Goal: Task Accomplishment & Management: Use online tool/utility

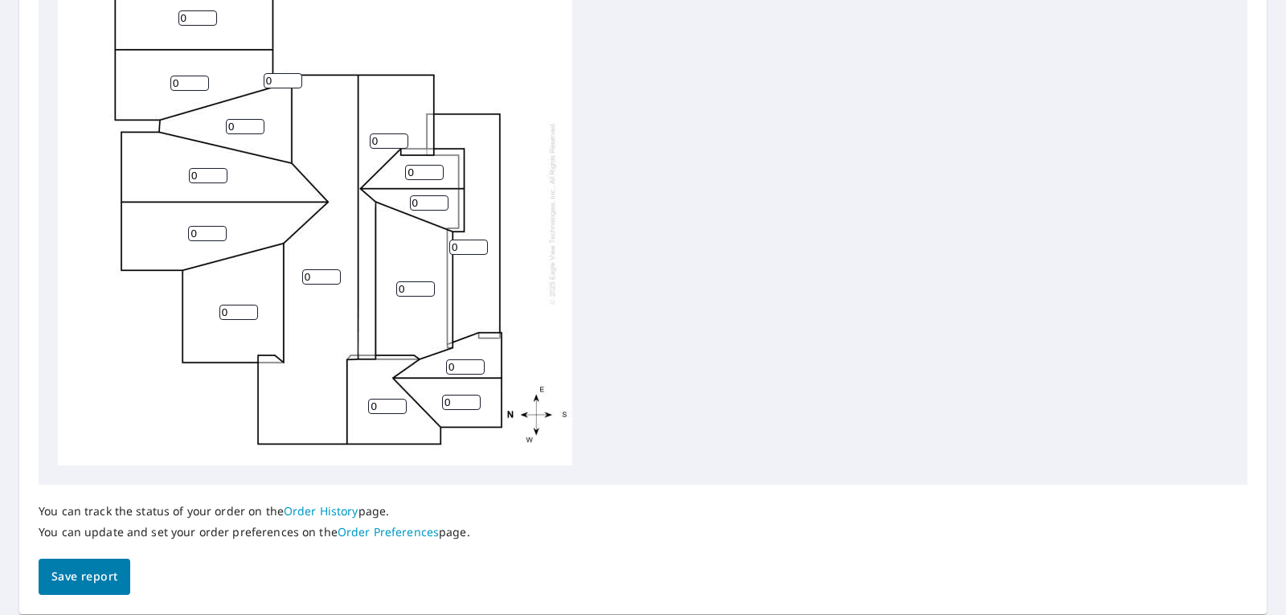
scroll to position [577, 0]
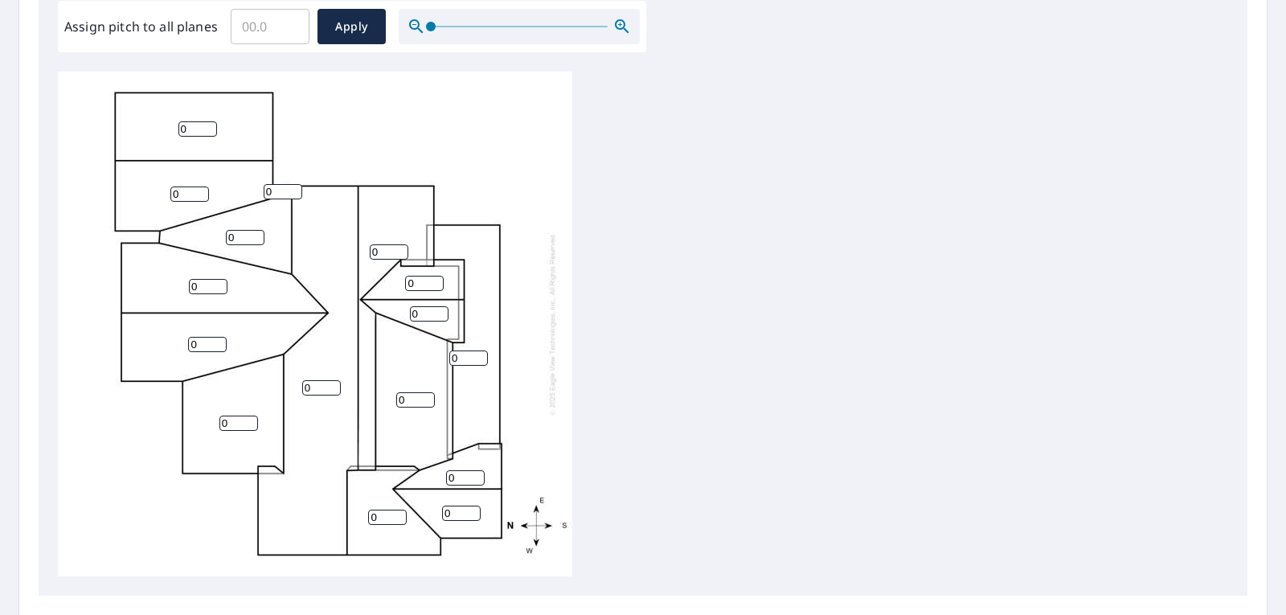
scroll to position [402, 0]
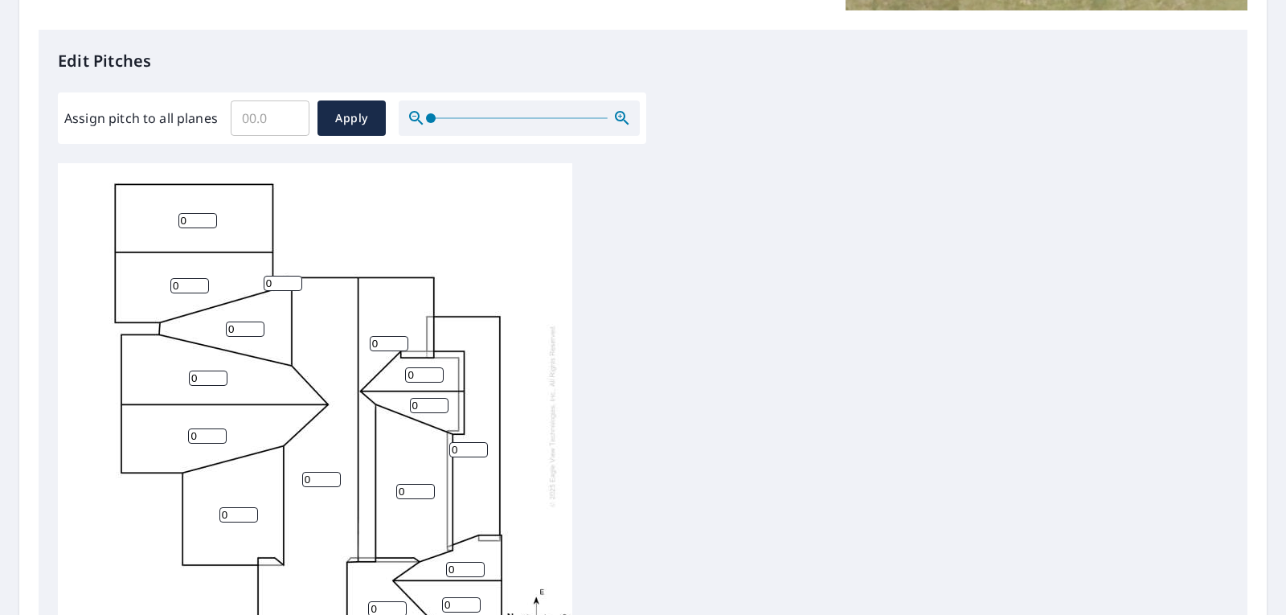
click at [194, 221] on input "0" at bounding box center [197, 220] width 39 height 15
click at [211, 217] on input "1" at bounding box center [197, 220] width 39 height 15
click at [211, 217] on input "2" at bounding box center [197, 220] width 39 height 15
click at [211, 217] on input "3" at bounding box center [197, 220] width 39 height 15
click at [211, 217] on input "4" at bounding box center [197, 220] width 39 height 15
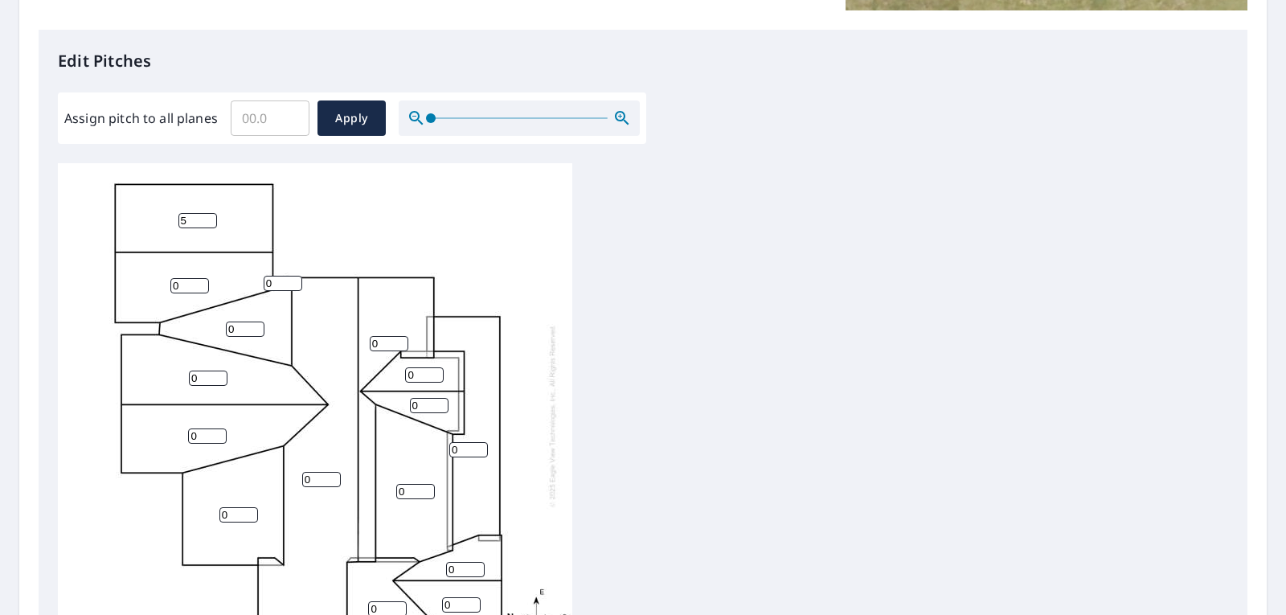
click at [211, 217] on input "5" at bounding box center [197, 220] width 39 height 15
click at [211, 217] on input "6" at bounding box center [197, 220] width 39 height 15
click at [211, 217] on input "7" at bounding box center [197, 220] width 39 height 15
click at [211, 217] on input "8" at bounding box center [197, 220] width 39 height 15
click at [211, 217] on input "9" at bounding box center [197, 220] width 39 height 15
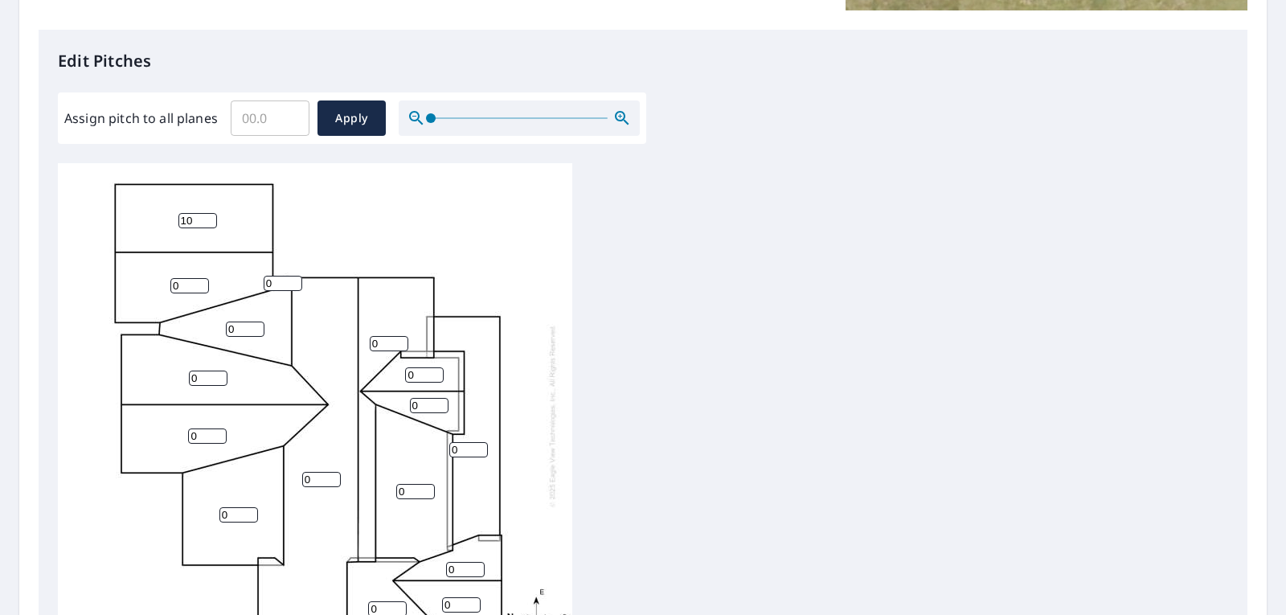
click at [211, 217] on input "10" at bounding box center [197, 220] width 39 height 15
click at [211, 217] on input "11" at bounding box center [197, 220] width 39 height 15
type input "12"
click at [211, 217] on input "12" at bounding box center [197, 220] width 39 height 15
click at [326, 220] on div "0 0 0 12 0 0 0 0 0 0 0 0 0 0 0 0" at bounding box center [315, 415] width 514 height 505
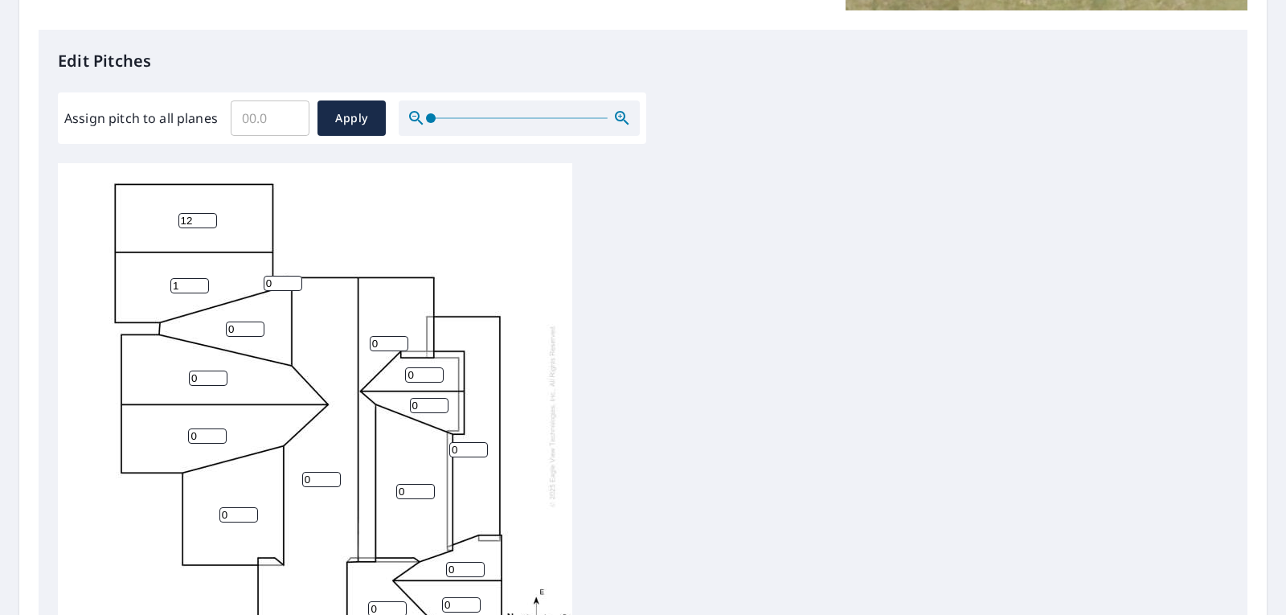
click at [199, 281] on input "1" at bounding box center [189, 285] width 39 height 15
click at [199, 281] on input "2" at bounding box center [189, 285] width 39 height 15
click at [199, 281] on input "3" at bounding box center [189, 285] width 39 height 15
click at [199, 281] on input "4" at bounding box center [189, 285] width 39 height 15
click at [199, 281] on input "5" at bounding box center [189, 285] width 39 height 15
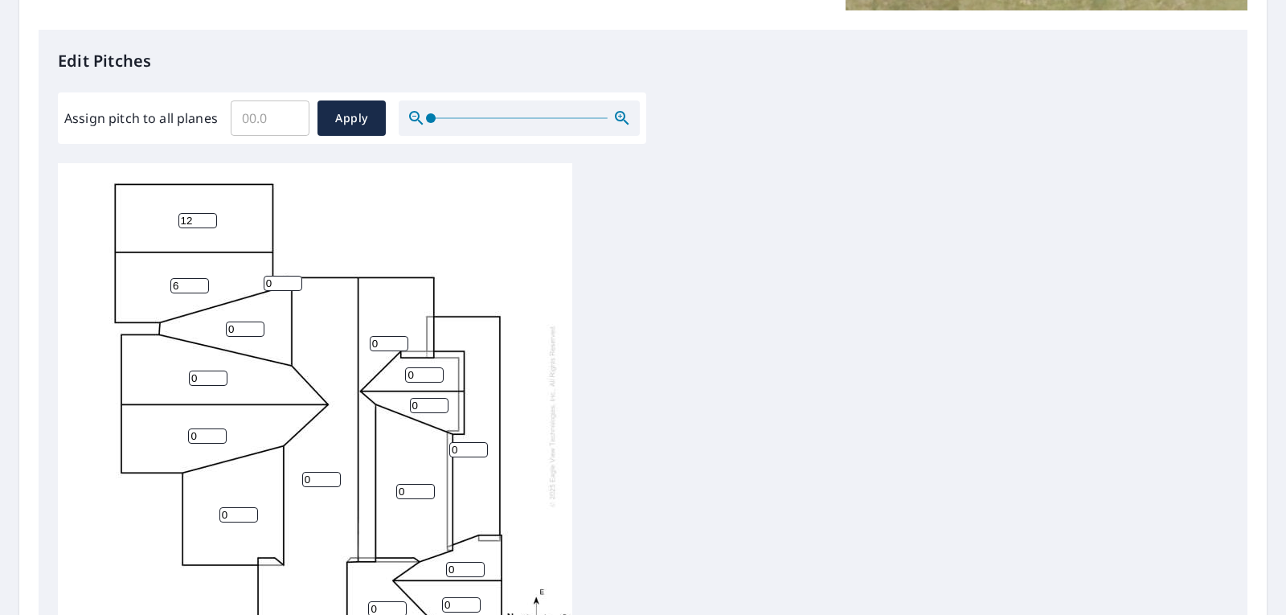
click at [199, 281] on input "6" at bounding box center [189, 285] width 39 height 15
click at [199, 281] on input "7" at bounding box center [189, 285] width 39 height 15
click at [199, 281] on input "8" at bounding box center [189, 285] width 39 height 15
click at [199, 281] on input "9" at bounding box center [189, 285] width 39 height 15
click at [199, 281] on input "10" at bounding box center [189, 285] width 39 height 15
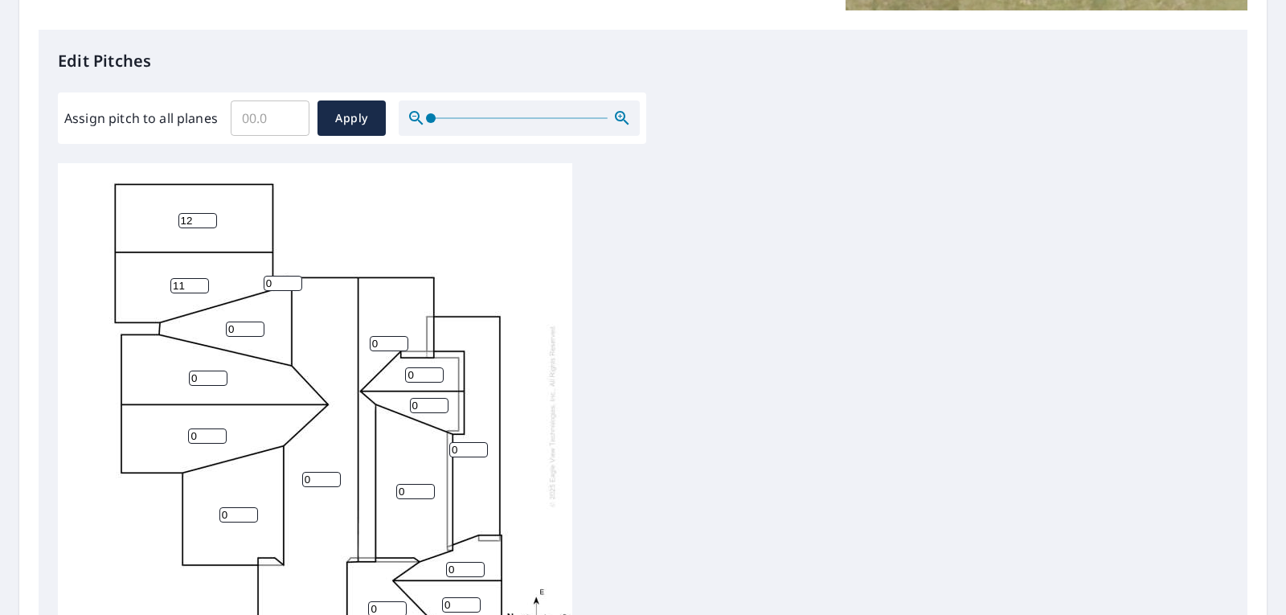
click at [199, 281] on input "11" at bounding box center [189, 285] width 39 height 15
type input "12"
click at [199, 281] on input "12" at bounding box center [189, 285] width 39 height 15
click at [321, 230] on div "0 0 0 12 0 0 0 0 12 0 0 0 0 0 0 0" at bounding box center [315, 415] width 514 height 505
click at [219, 373] on input "1" at bounding box center [208, 378] width 39 height 15
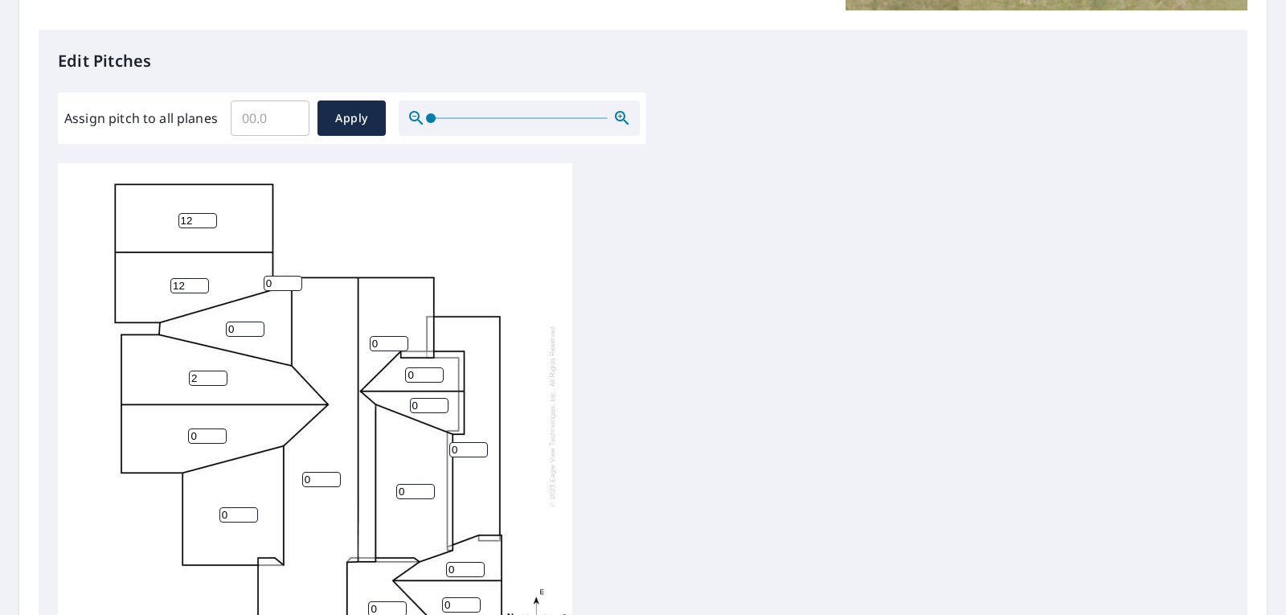
click at [219, 373] on input "2" at bounding box center [208, 378] width 39 height 15
click at [219, 373] on input "3" at bounding box center [208, 378] width 39 height 15
click at [219, 373] on input "4" at bounding box center [208, 378] width 39 height 15
click at [219, 373] on input "5" at bounding box center [208, 378] width 39 height 15
click at [219, 372] on input "6" at bounding box center [208, 378] width 39 height 15
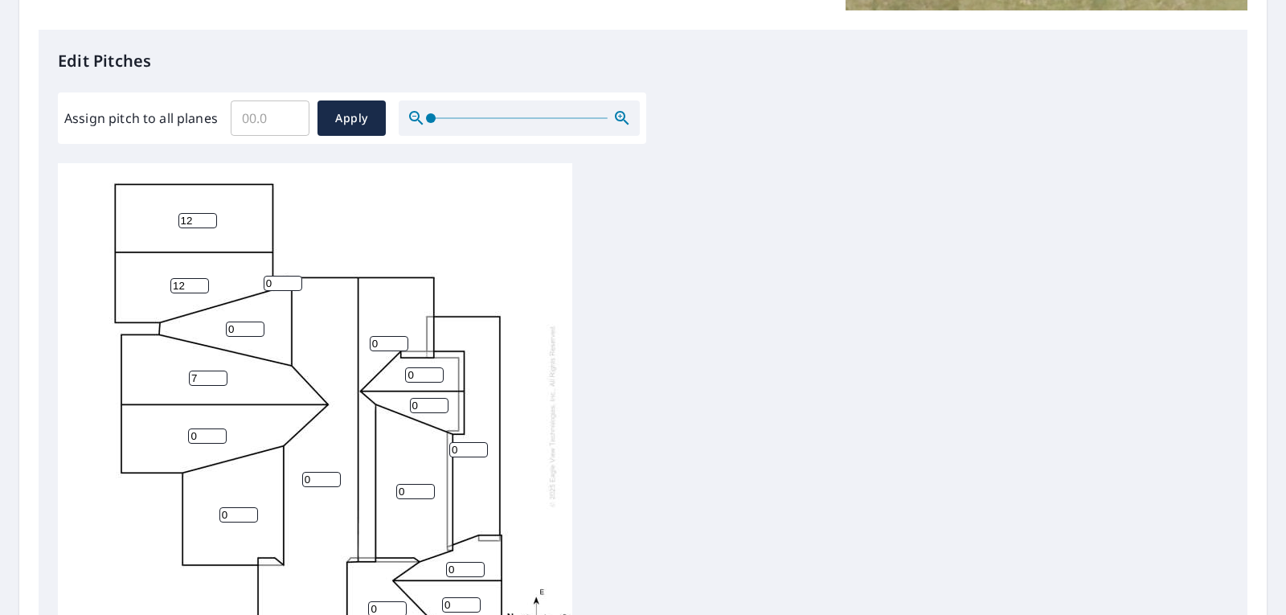
type input "7"
click at [219, 372] on input "7" at bounding box center [208, 378] width 39 height 15
click at [219, 428] on input "0" at bounding box center [207, 435] width 39 height 15
click at [219, 432] on input "1" at bounding box center [207, 435] width 39 height 15
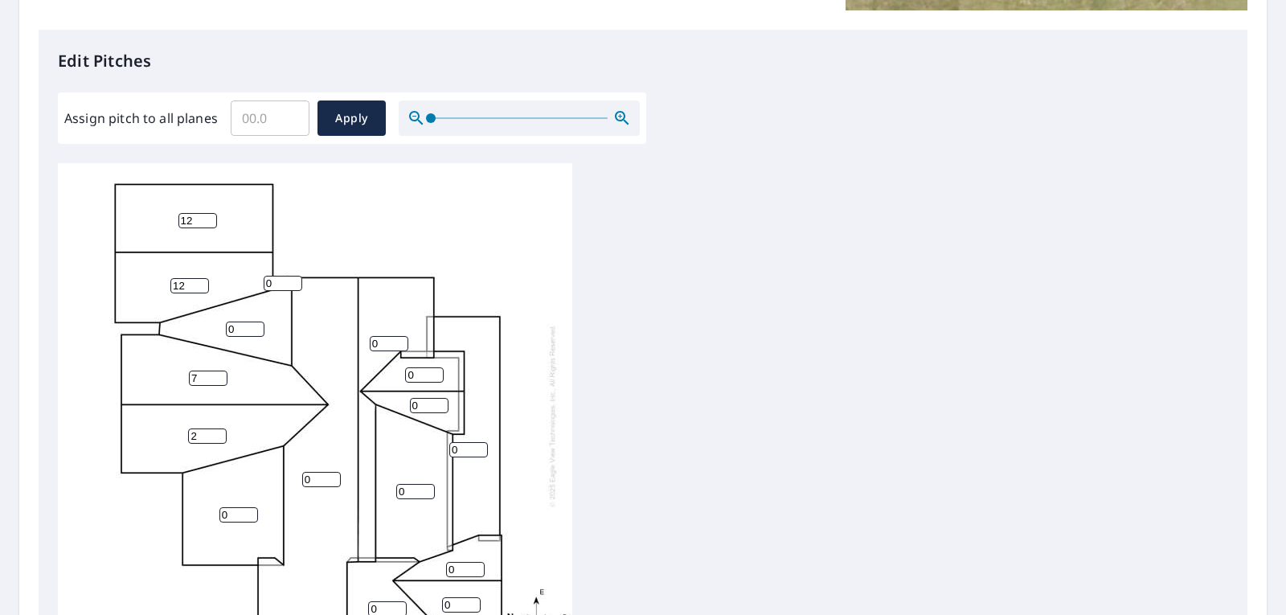
click at [219, 432] on input "2" at bounding box center [207, 435] width 39 height 15
click at [219, 432] on input "3" at bounding box center [207, 435] width 39 height 15
click at [219, 432] on input "4" at bounding box center [207, 435] width 39 height 15
click at [219, 432] on input "5" at bounding box center [207, 435] width 39 height 15
click at [219, 432] on input "6" at bounding box center [207, 435] width 39 height 15
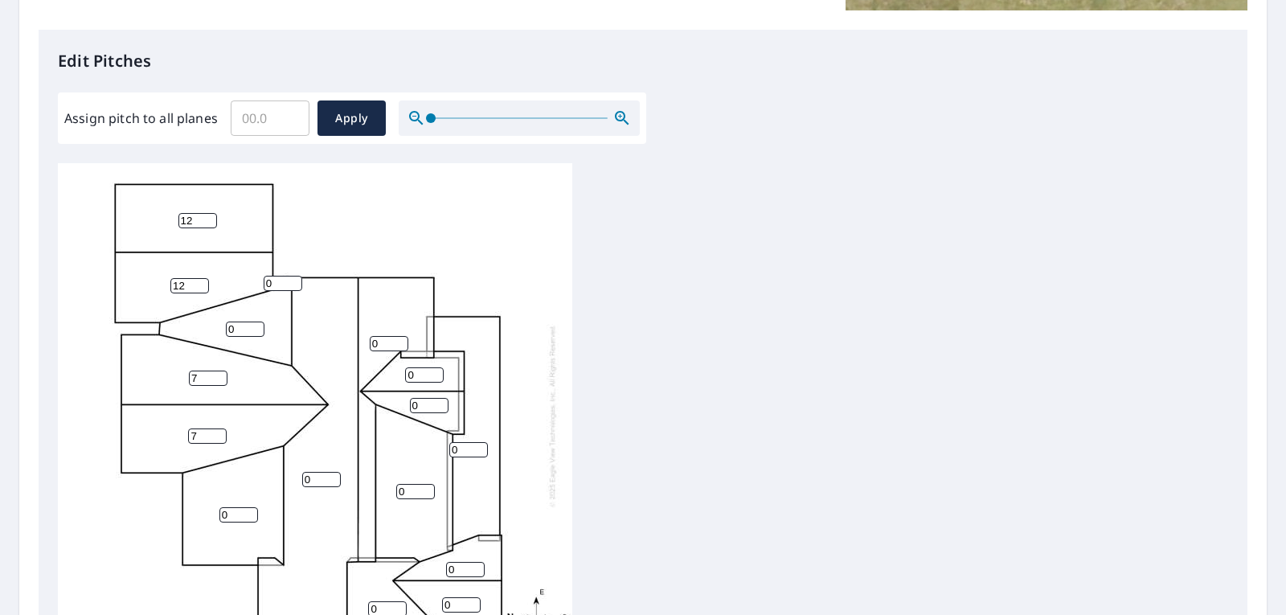
type input "7"
click at [219, 432] on input "7" at bounding box center [207, 435] width 39 height 15
click at [46, 464] on div "Edit Pitches Assign pitch to all planes ​ Apply 0 0 0 12 0 7 7 0 12 0 0 0 0 0 0…" at bounding box center [643, 359] width 1209 height 658
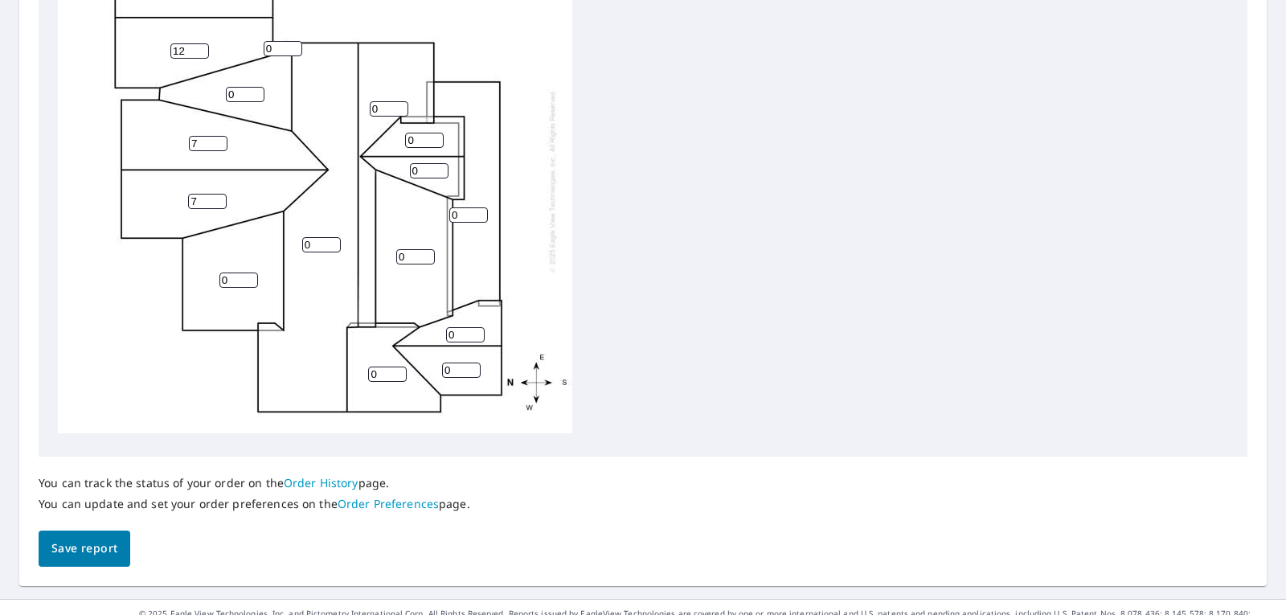
scroll to position [643, 0]
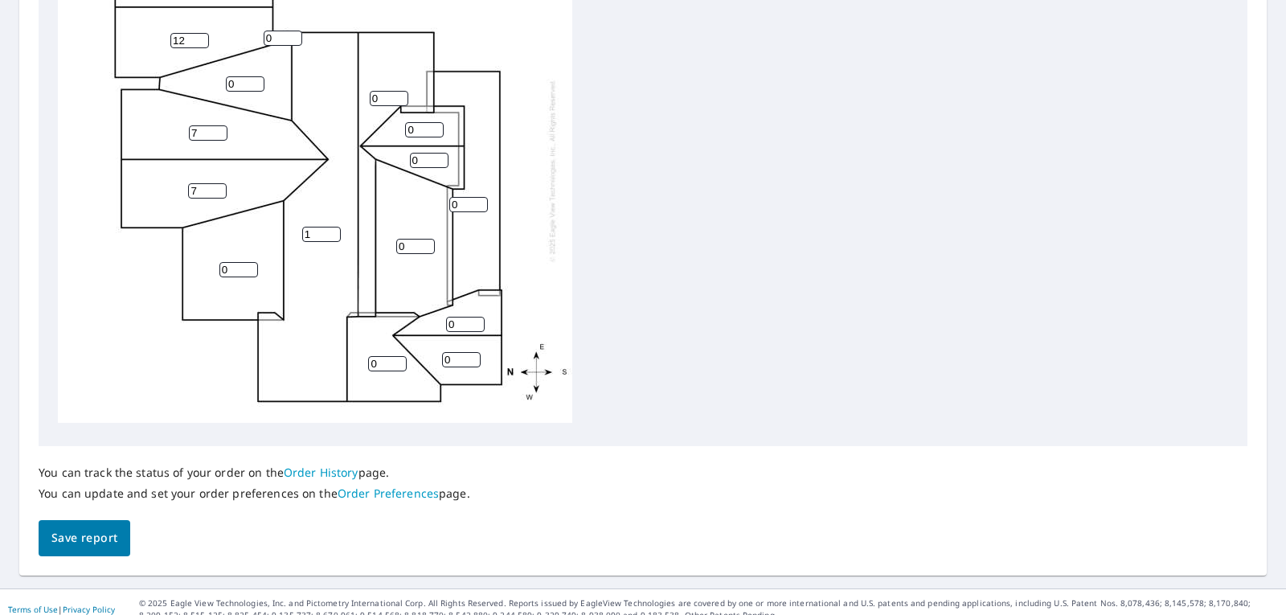
click at [333, 227] on input "1" at bounding box center [321, 234] width 39 height 15
click at [333, 227] on input "2" at bounding box center [321, 234] width 39 height 15
click at [333, 227] on input "3" at bounding box center [321, 234] width 39 height 15
click at [333, 227] on input "4" at bounding box center [321, 234] width 39 height 15
click at [333, 227] on input "5" at bounding box center [321, 234] width 39 height 15
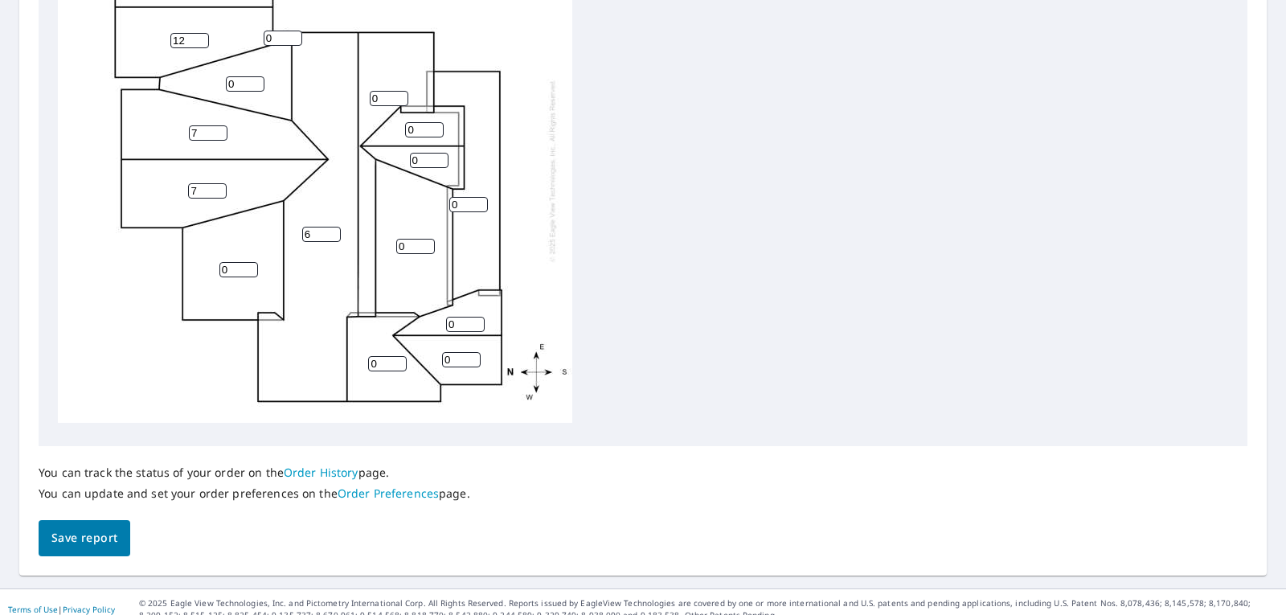
click at [333, 227] on input "6" at bounding box center [321, 234] width 39 height 15
click at [333, 227] on input "7" at bounding box center [321, 234] width 39 height 15
click at [333, 227] on input "8" at bounding box center [321, 234] width 39 height 15
type input "9"
click at [333, 227] on input "9" at bounding box center [321, 234] width 39 height 15
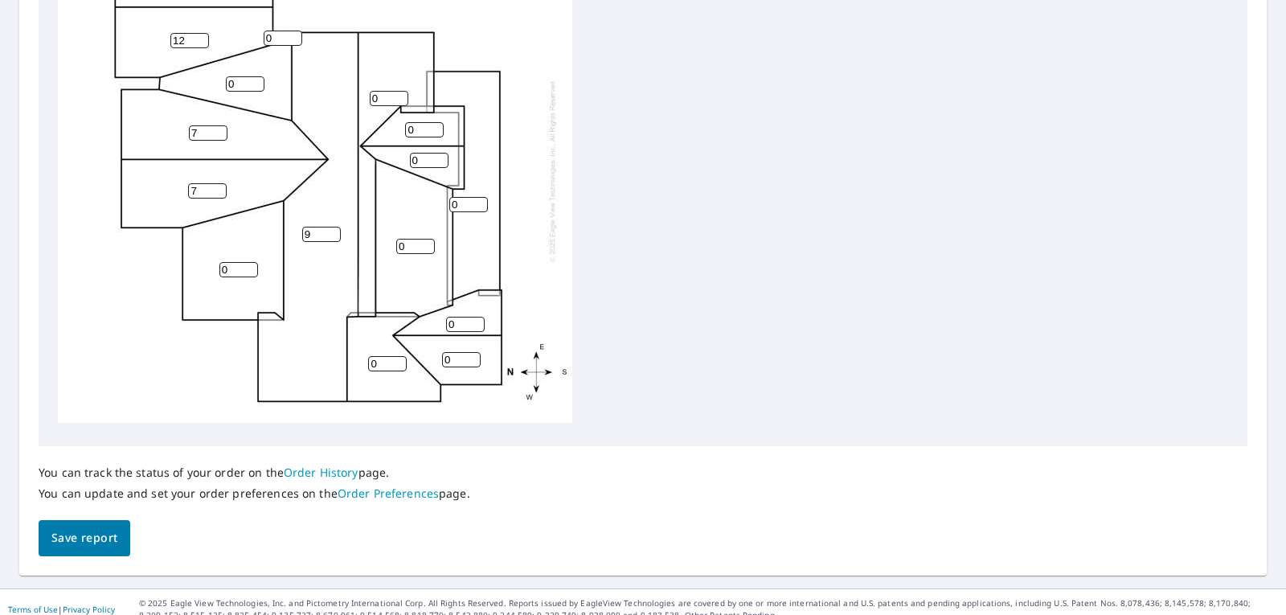
click at [303, 286] on div "9 0 0 12 0 7 7 0 12 0 0 0 0 0 0 0" at bounding box center [315, 170] width 514 height 505
click at [400, 91] on input "1" at bounding box center [389, 98] width 39 height 15
click at [400, 91] on input "2" at bounding box center [389, 98] width 39 height 15
click at [400, 91] on input "3" at bounding box center [389, 98] width 39 height 15
click at [400, 91] on input "4" at bounding box center [389, 98] width 39 height 15
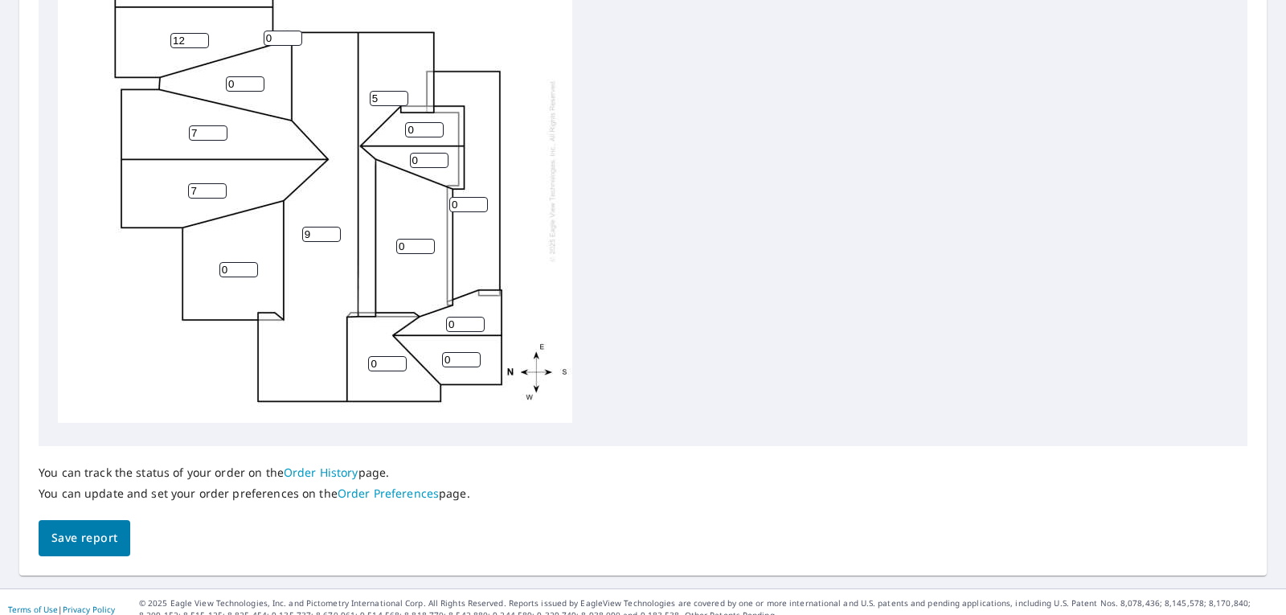
click at [400, 91] on input "5" at bounding box center [389, 98] width 39 height 15
click at [400, 91] on input "6" at bounding box center [389, 98] width 39 height 15
click at [400, 91] on input "7" at bounding box center [389, 98] width 39 height 15
click at [400, 91] on input "8" at bounding box center [389, 98] width 39 height 15
type input "9"
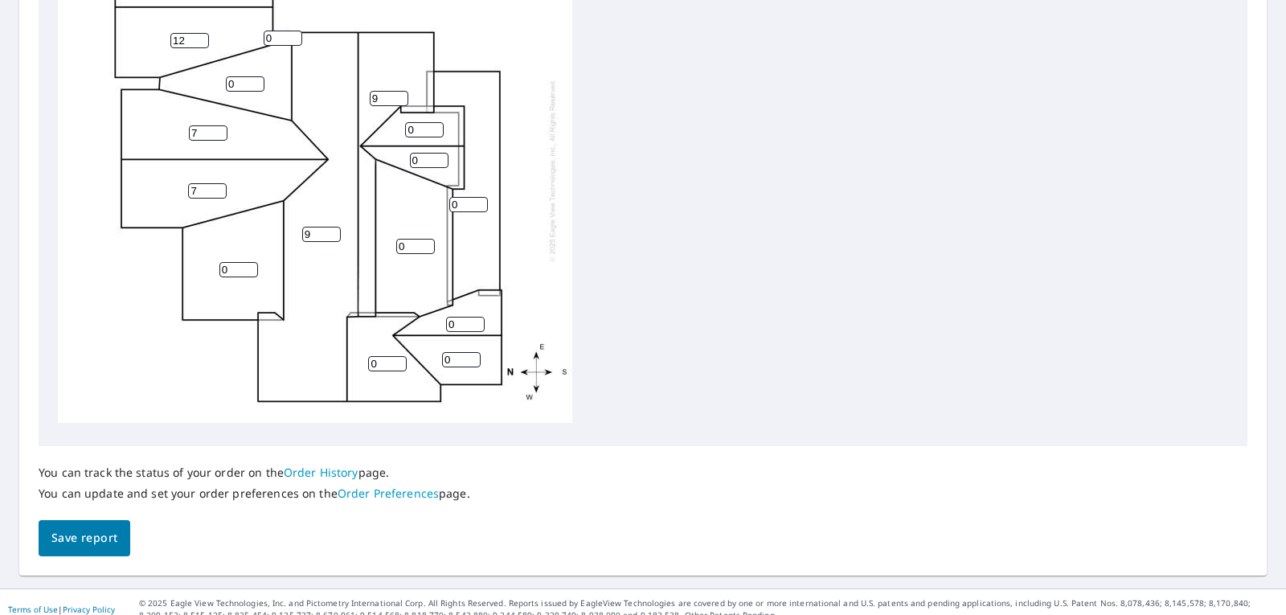
click at [400, 91] on input "9" at bounding box center [389, 98] width 39 height 15
click at [329, 261] on div "9 0 0 12 0 7 7 9 12 0 0 0 0 0 0 0" at bounding box center [315, 170] width 514 height 505
click at [399, 356] on input "1" at bounding box center [387, 363] width 39 height 15
click at [399, 356] on input "2" at bounding box center [387, 363] width 39 height 15
click at [399, 356] on input "3" at bounding box center [387, 363] width 39 height 15
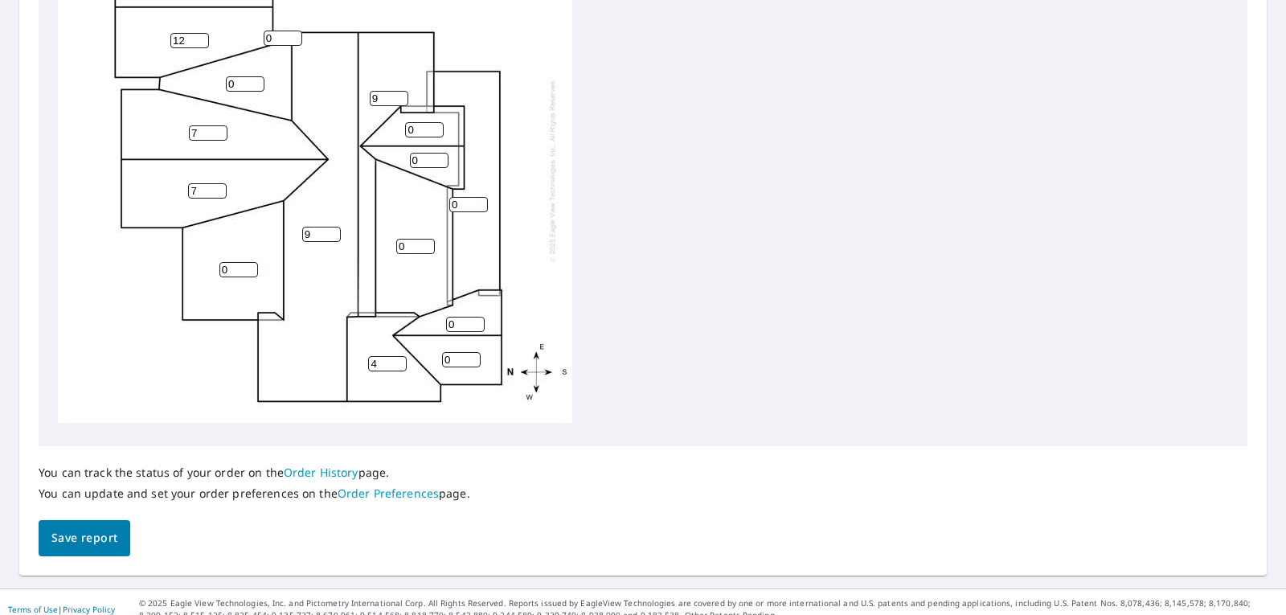
click at [399, 356] on input "4" at bounding box center [387, 363] width 39 height 15
click at [399, 356] on input "5" at bounding box center [387, 363] width 39 height 15
click at [399, 356] on input "6" at bounding box center [387, 363] width 39 height 15
click at [399, 356] on input "7" at bounding box center [387, 363] width 39 height 15
click at [399, 356] on input "8" at bounding box center [387, 363] width 39 height 15
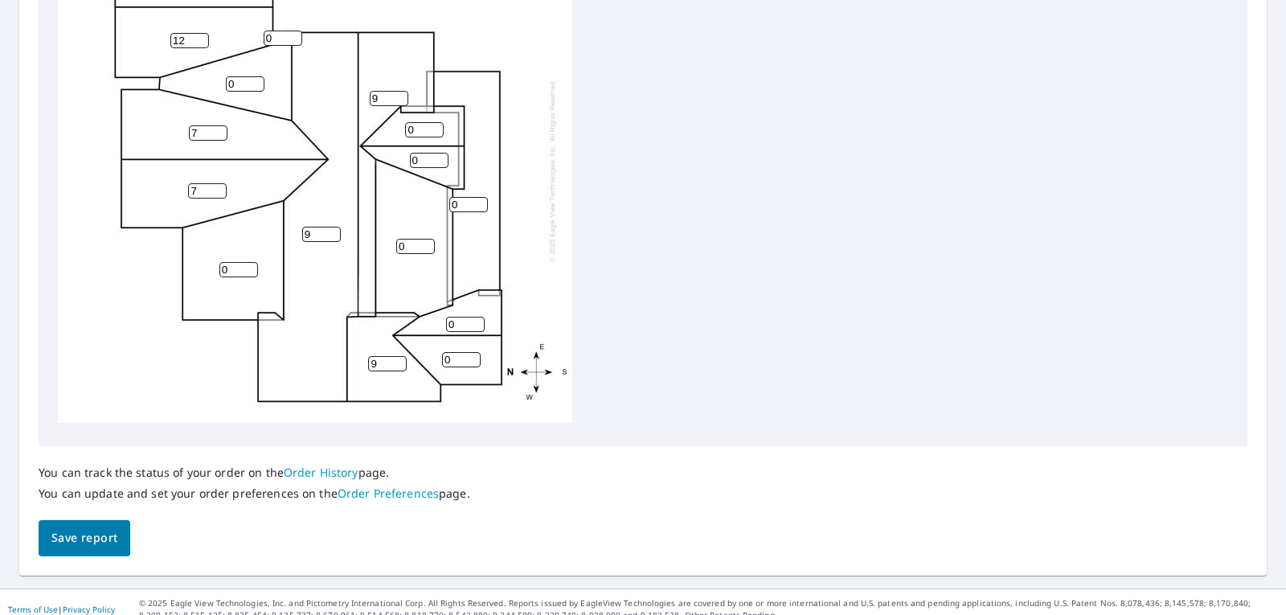
type input "9"
click at [399, 356] on input "9" at bounding box center [387, 363] width 39 height 15
click at [379, 374] on div "9 0 0 12 0 7 7 9 12 9 0 0 0 0 0 0" at bounding box center [315, 170] width 514 height 505
click at [472, 352] on input "1" at bounding box center [461, 359] width 39 height 15
click at [472, 352] on input "2" at bounding box center [461, 359] width 39 height 15
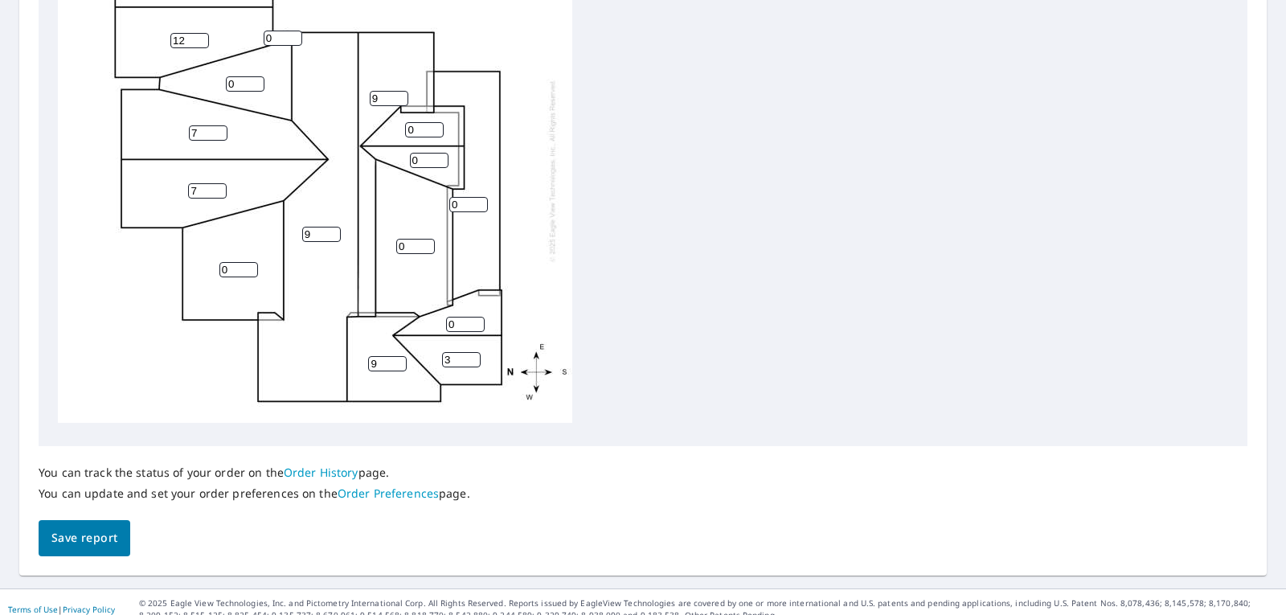
click at [472, 352] on input "3" at bounding box center [461, 359] width 39 height 15
click at [472, 352] on input "4" at bounding box center [461, 359] width 39 height 15
click at [472, 352] on input "5" at bounding box center [461, 359] width 39 height 15
click at [472, 352] on input "6" at bounding box center [461, 359] width 39 height 15
click at [473, 352] on input "7" at bounding box center [461, 359] width 39 height 15
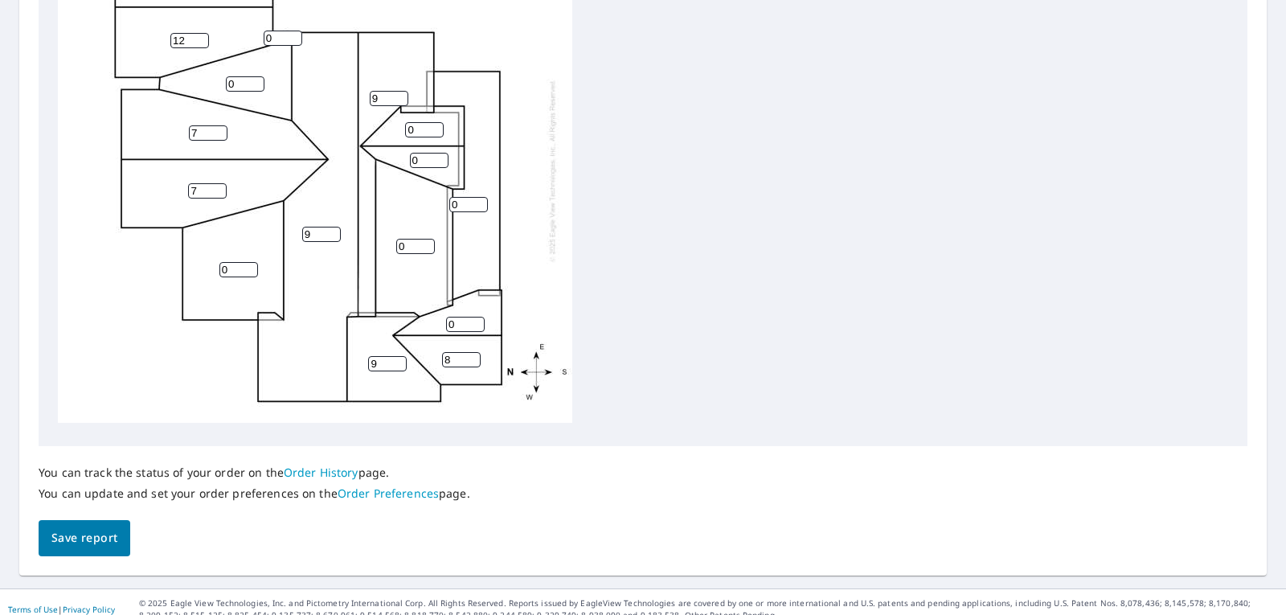
click at [473, 352] on input "8" at bounding box center [461, 359] width 39 height 15
click at [473, 352] on input "9" at bounding box center [461, 359] width 39 height 15
click at [473, 352] on input "10" at bounding box center [461, 359] width 39 height 15
click at [473, 352] on input "11" at bounding box center [461, 359] width 39 height 15
type input "12"
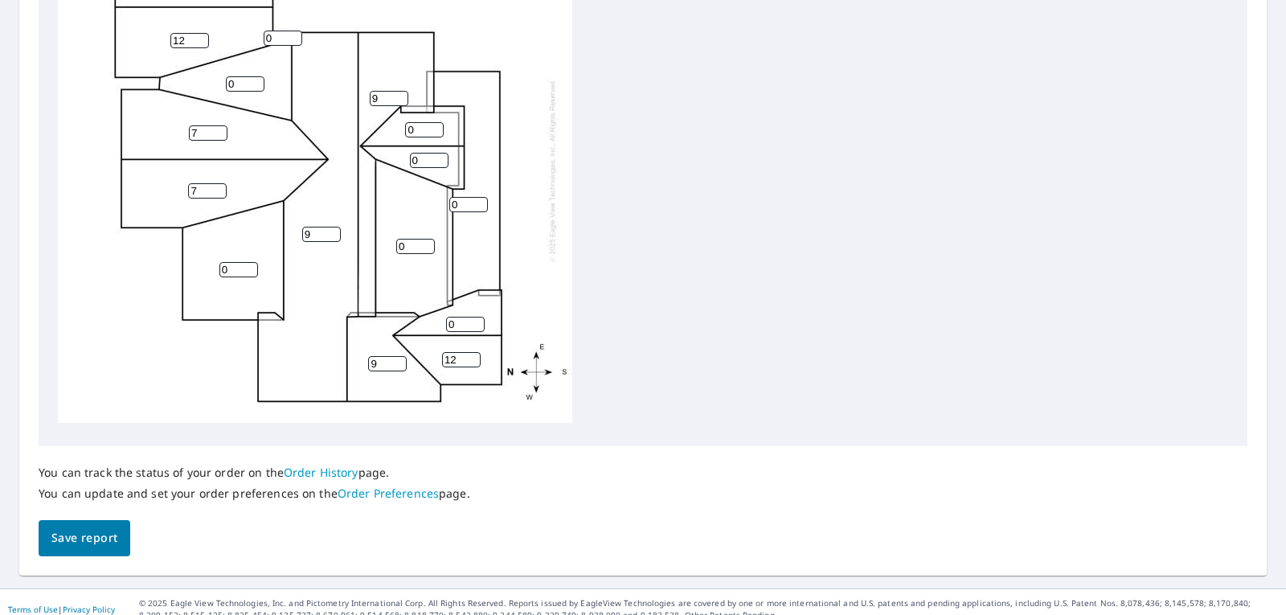
click at [473, 352] on input "12" at bounding box center [461, 359] width 39 height 15
click at [478, 317] on input "1" at bounding box center [465, 324] width 39 height 15
click at [478, 317] on input "2" at bounding box center [465, 324] width 39 height 15
click at [478, 317] on input "3" at bounding box center [465, 324] width 39 height 15
click at [478, 317] on input "4" at bounding box center [465, 324] width 39 height 15
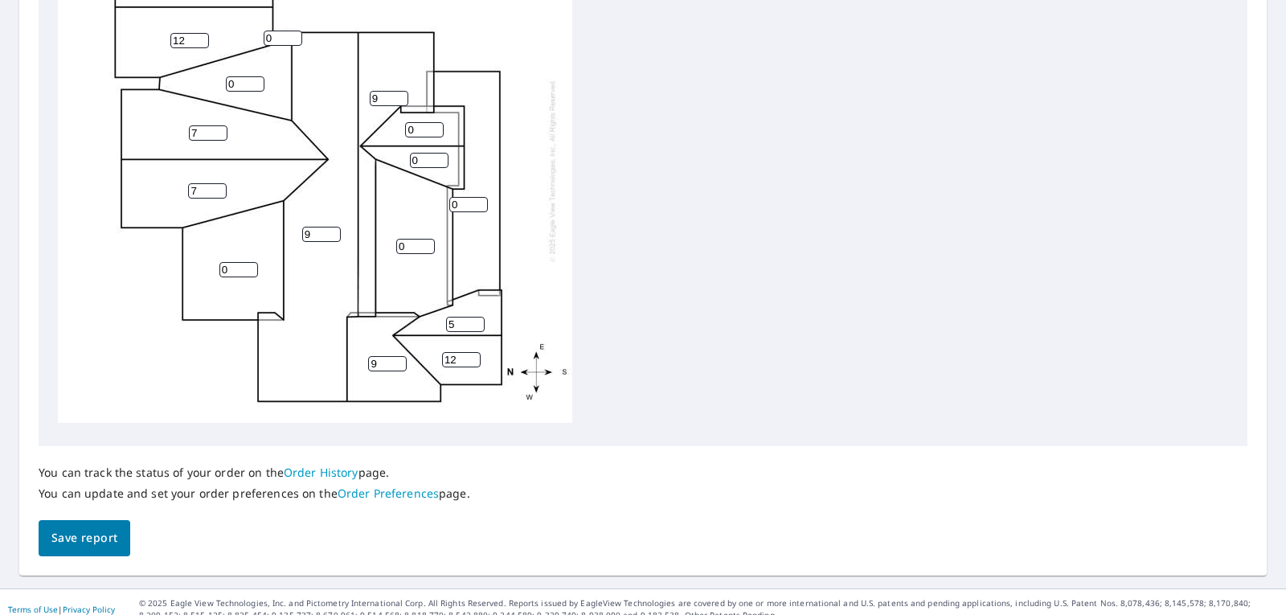
click at [478, 317] on input "5" at bounding box center [465, 324] width 39 height 15
click at [478, 317] on input "6" at bounding box center [465, 324] width 39 height 15
click at [478, 317] on input "7" at bounding box center [465, 324] width 39 height 15
click at [478, 317] on input "8" at bounding box center [465, 324] width 39 height 15
click at [478, 317] on input "9" at bounding box center [465, 324] width 39 height 15
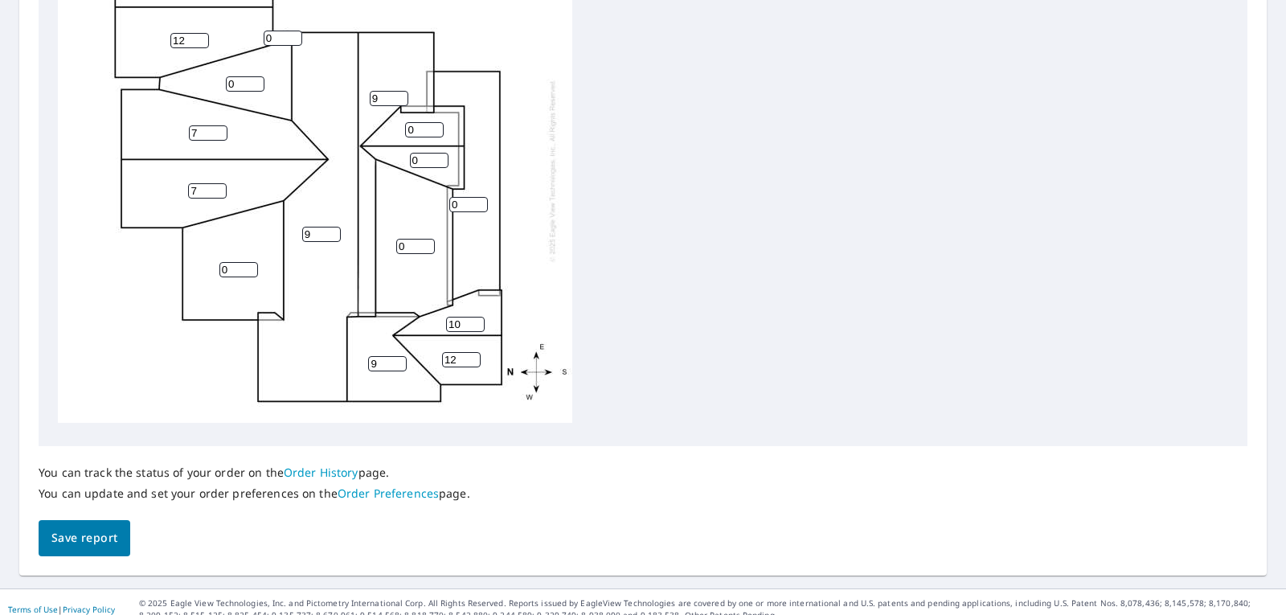
click at [478, 317] on input "10" at bounding box center [465, 324] width 39 height 15
click at [478, 317] on input "11" at bounding box center [465, 324] width 39 height 15
type input "12"
click at [478, 317] on input "12" at bounding box center [465, 324] width 39 height 15
click at [431, 456] on div "You can track the status of your order on the Order History page. You can updat…" at bounding box center [255, 483] width 432 height 74
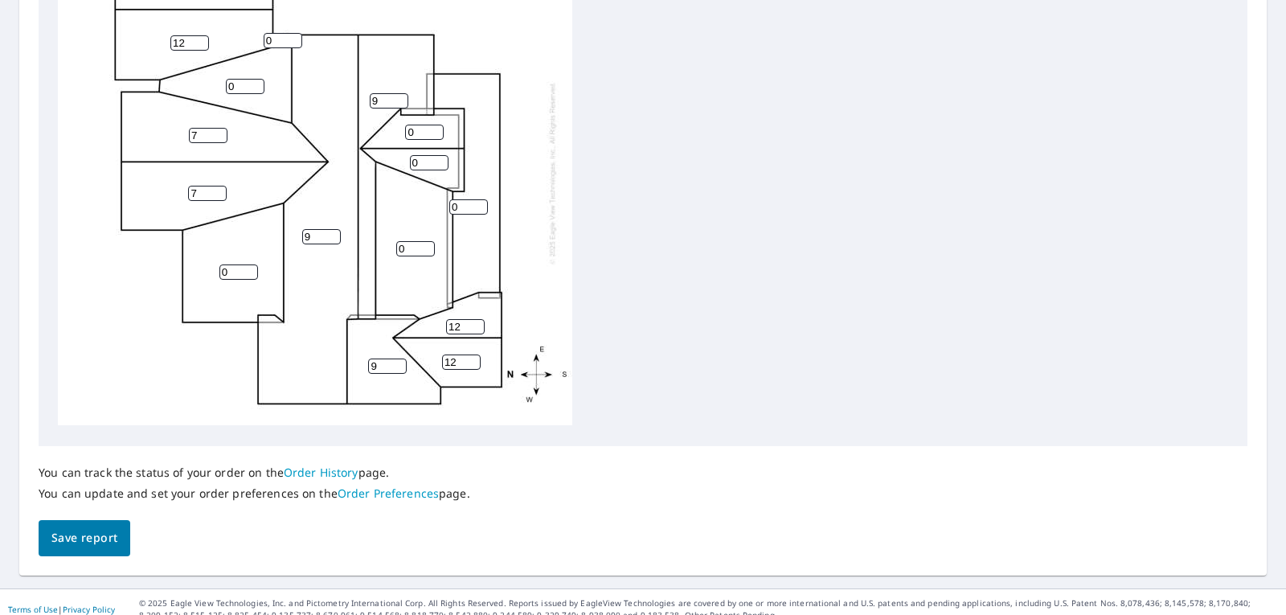
scroll to position [0, 0]
click at [436, 129] on input "1" at bounding box center [424, 133] width 39 height 15
click at [436, 129] on input "2" at bounding box center [424, 133] width 39 height 15
click at [436, 129] on input "3" at bounding box center [424, 133] width 39 height 15
click at [436, 129] on input "4" at bounding box center [424, 133] width 39 height 15
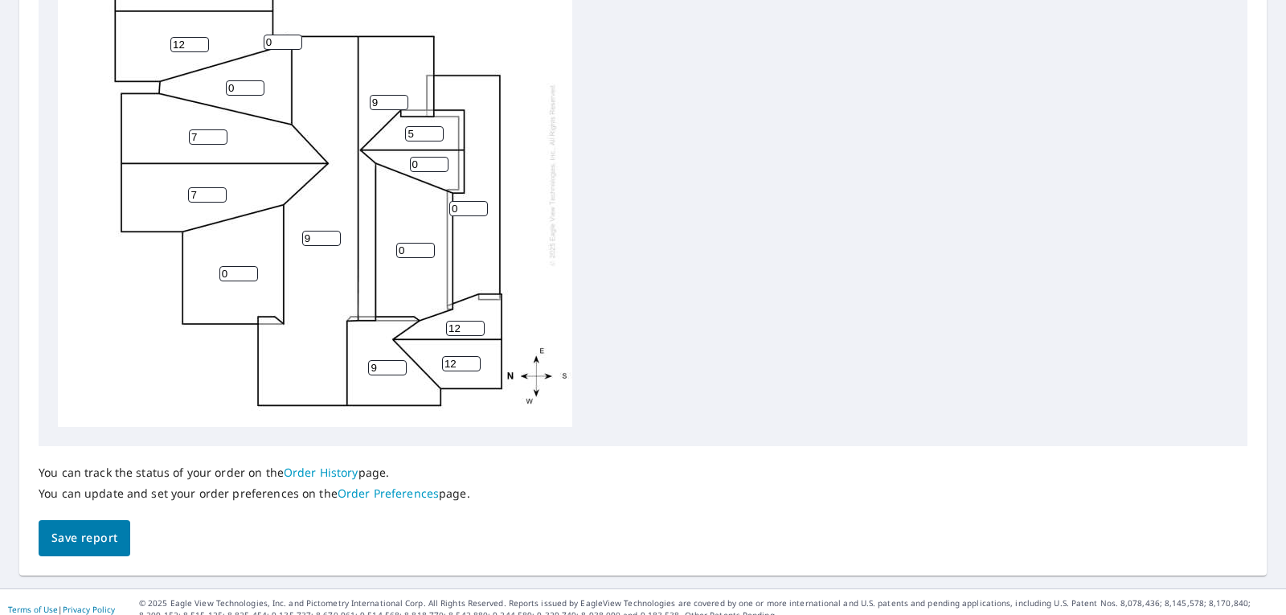
click at [436, 129] on input "5" at bounding box center [424, 133] width 39 height 15
click at [436, 129] on input "6" at bounding box center [424, 133] width 39 height 15
click at [436, 129] on input "7" at bounding box center [424, 133] width 39 height 15
click at [436, 129] on input "8" at bounding box center [424, 133] width 39 height 15
click at [436, 129] on input "9" at bounding box center [424, 133] width 39 height 15
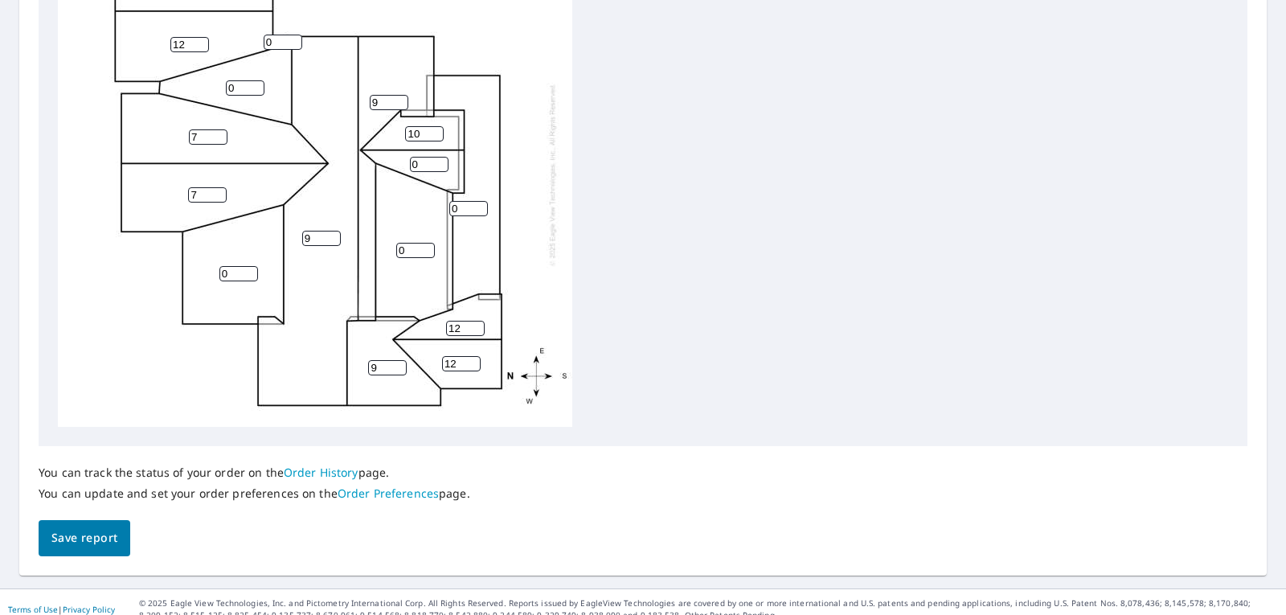
click at [436, 129] on input "10" at bounding box center [424, 133] width 39 height 15
click at [436, 129] on input "11" at bounding box center [424, 133] width 39 height 15
type input "12"
click at [436, 129] on input "12" at bounding box center [424, 133] width 39 height 15
click at [440, 158] on input "0" at bounding box center [429, 164] width 39 height 15
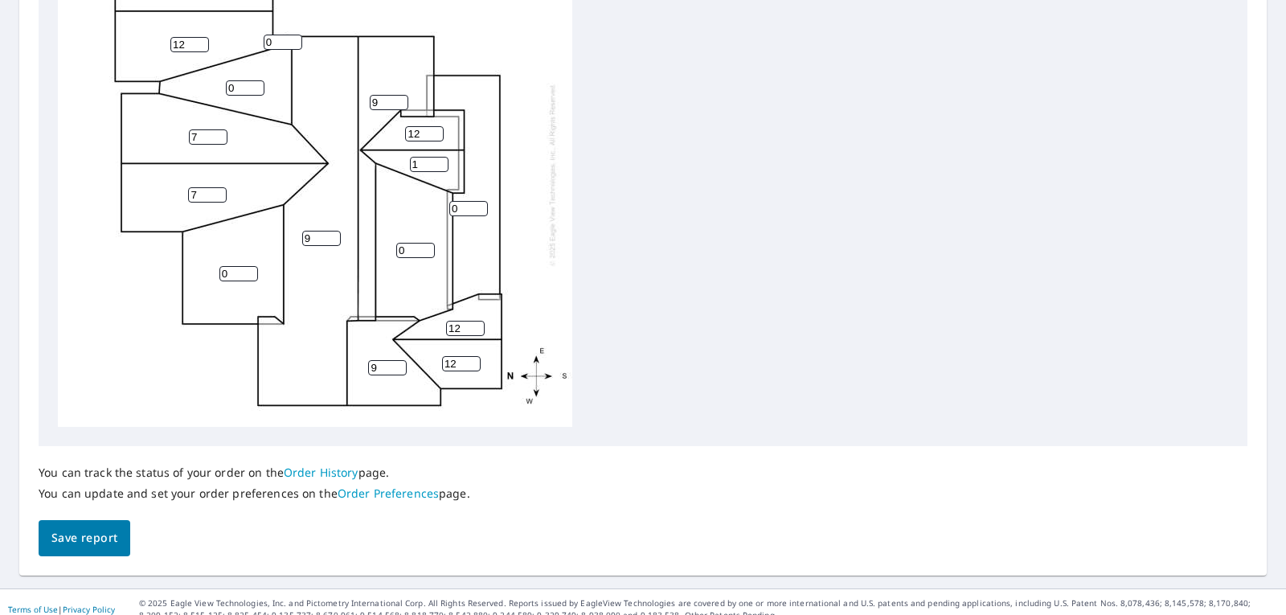
click at [441, 161] on input "1" at bounding box center [429, 164] width 39 height 15
click at [441, 161] on input "2" at bounding box center [429, 164] width 39 height 15
click at [441, 161] on input "3" at bounding box center [429, 164] width 39 height 15
click at [441, 161] on input "4" at bounding box center [429, 164] width 39 height 15
click at [441, 161] on input "5" at bounding box center [429, 164] width 39 height 15
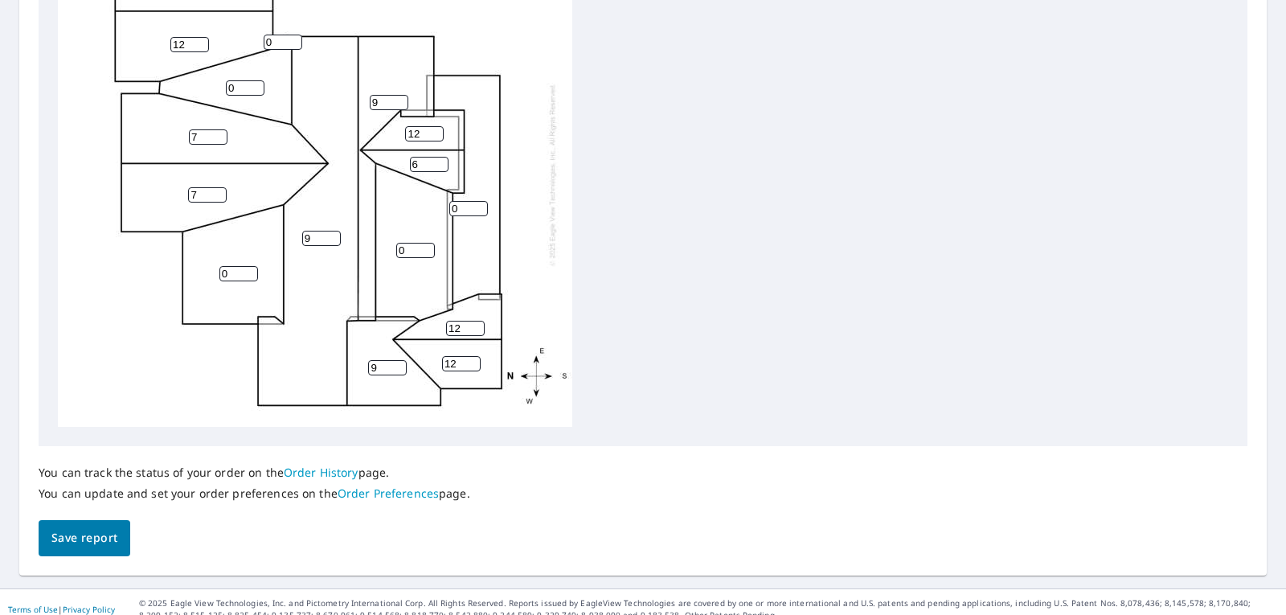
click at [441, 161] on input "6" at bounding box center [429, 164] width 39 height 15
click at [441, 161] on input "7" at bounding box center [429, 164] width 39 height 15
click at [441, 161] on input "8" at bounding box center [429, 164] width 39 height 15
click at [441, 161] on input "9" at bounding box center [429, 164] width 39 height 15
click at [441, 161] on input "10" at bounding box center [429, 164] width 39 height 15
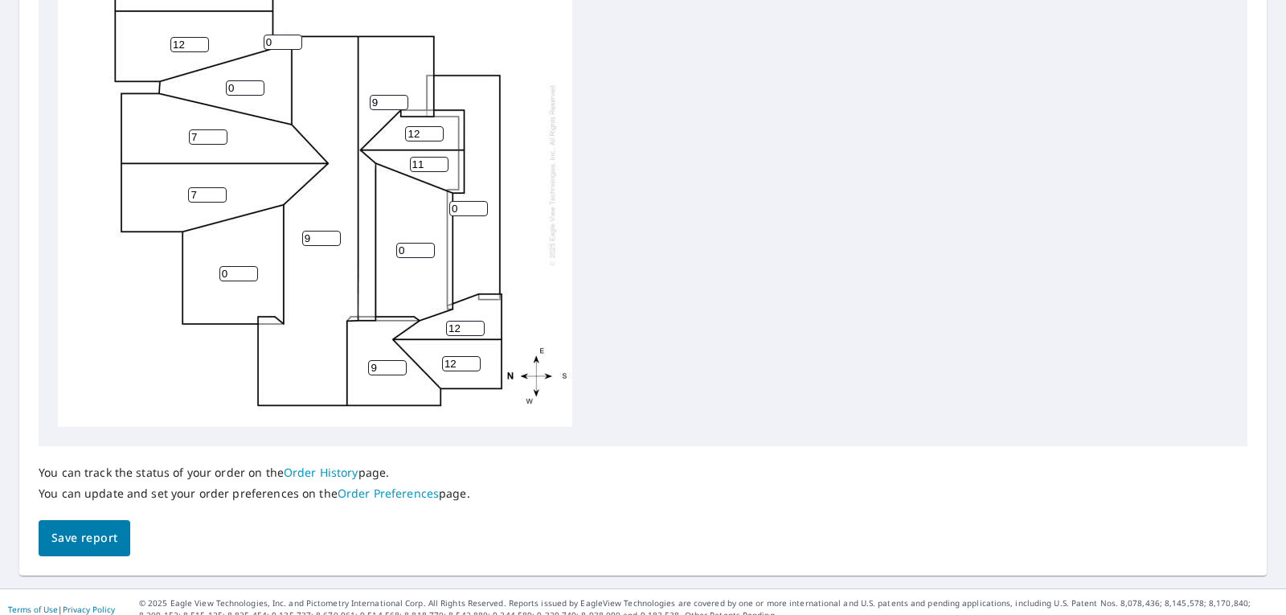
click at [441, 161] on input "11" at bounding box center [429, 164] width 39 height 15
type input "12"
click at [441, 161] on input "12" at bounding box center [429, 164] width 39 height 15
click at [600, 209] on div "9 0 0 12 0 7 7 9 12 9 0 12 12 12 12 0" at bounding box center [643, 174] width 1170 height 505
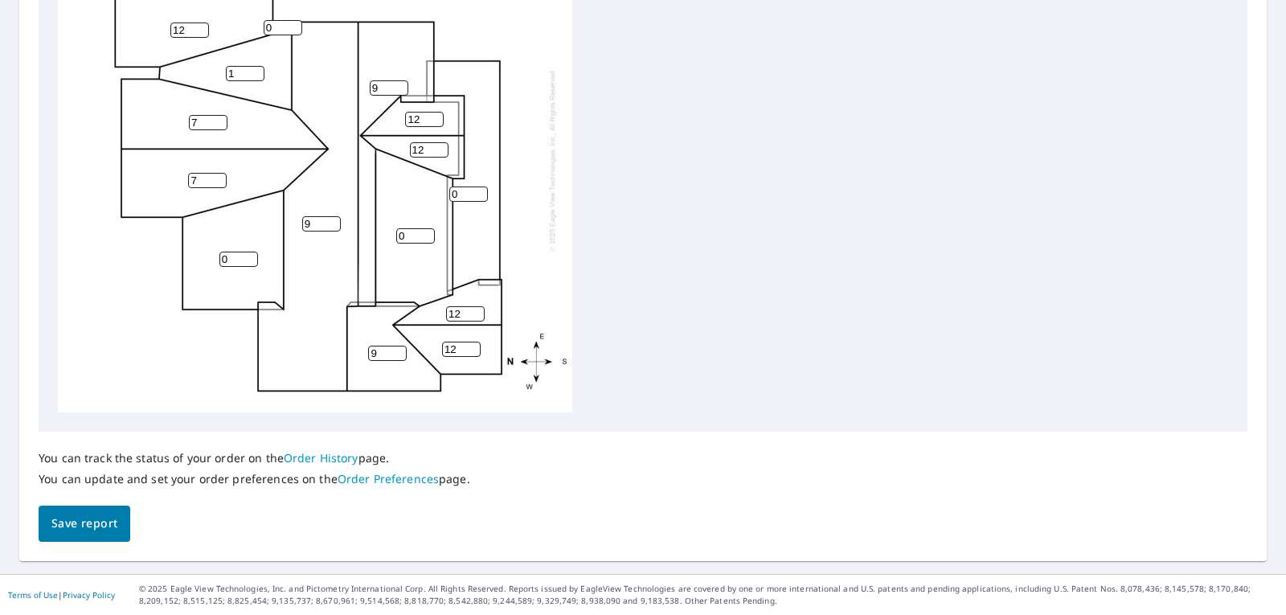
click at [258, 70] on input "1" at bounding box center [245, 73] width 39 height 15
click at [257, 69] on input "2" at bounding box center [245, 73] width 39 height 15
click at [257, 69] on input "3" at bounding box center [245, 73] width 39 height 15
click at [257, 69] on input "4" at bounding box center [245, 73] width 39 height 15
type input "5"
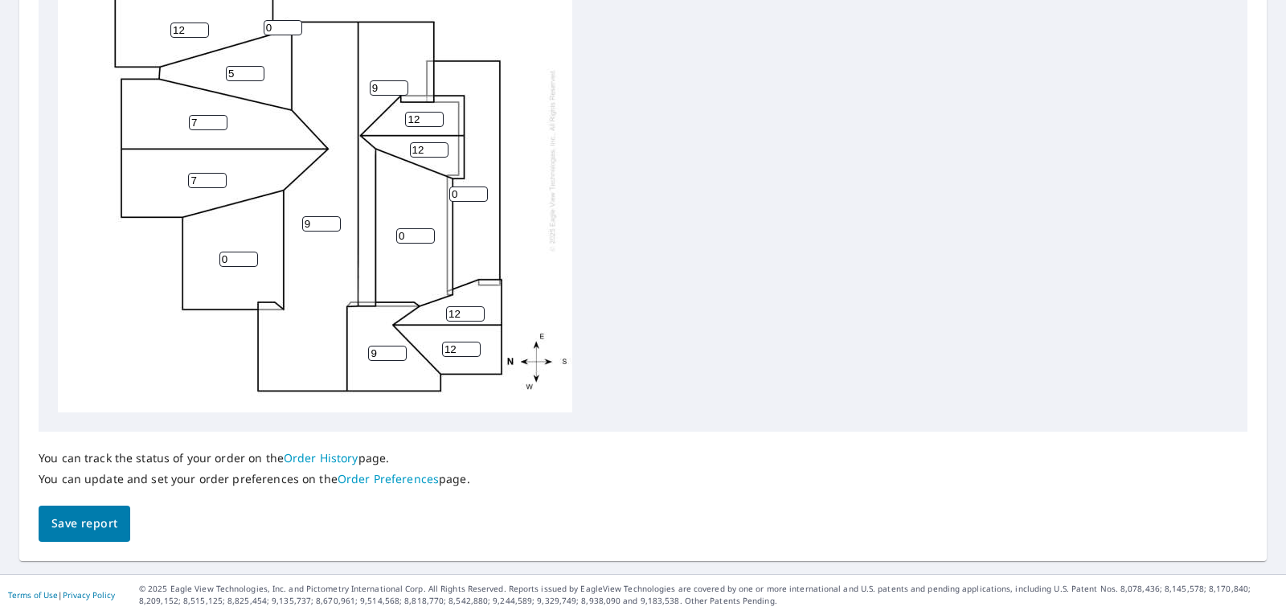
click at [257, 69] on input "5" at bounding box center [245, 73] width 39 height 15
click at [613, 128] on div "9 0 0 12 0 7 7 9 12 9 5 12 12 12 12 0" at bounding box center [643, 160] width 1170 height 505
click at [293, 24] on input "1" at bounding box center [283, 27] width 39 height 15
click at [293, 24] on input "2" at bounding box center [283, 27] width 39 height 15
click at [293, 24] on input "3" at bounding box center [283, 27] width 39 height 15
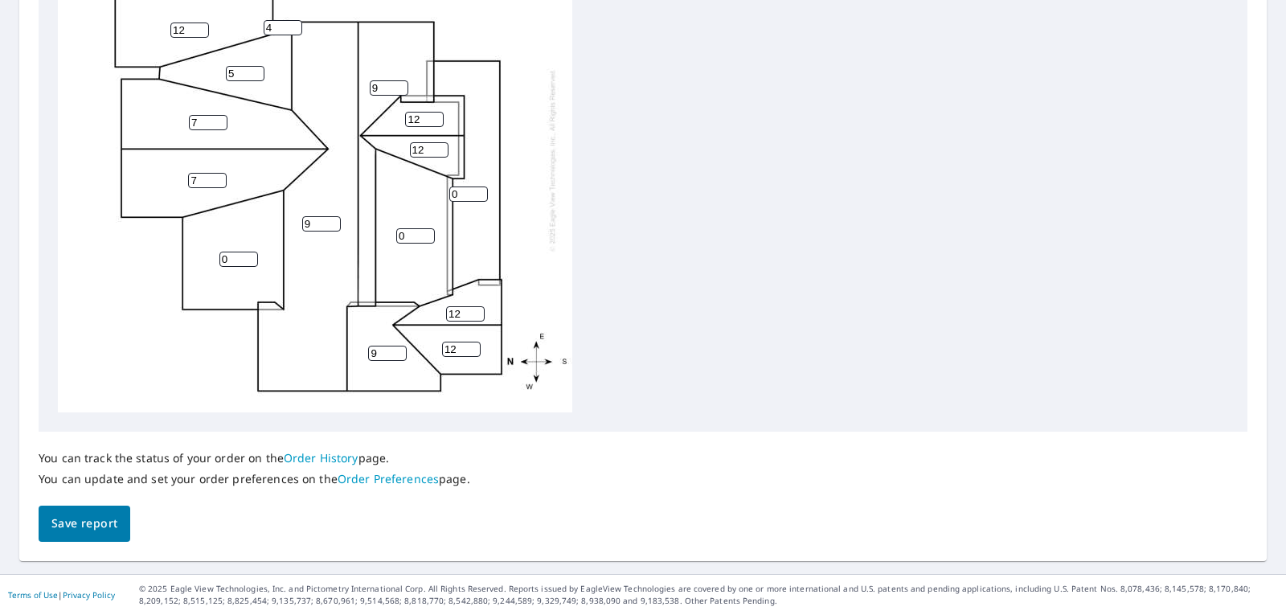
click at [293, 24] on input "4" at bounding box center [283, 27] width 39 height 15
type input "5"
click at [293, 24] on input "5" at bounding box center [283, 27] width 39 height 15
click at [596, 64] on div "9 0 0 12 0 7 7 9 12 9 5 12 12 12 12 5" at bounding box center [643, 160] width 1170 height 505
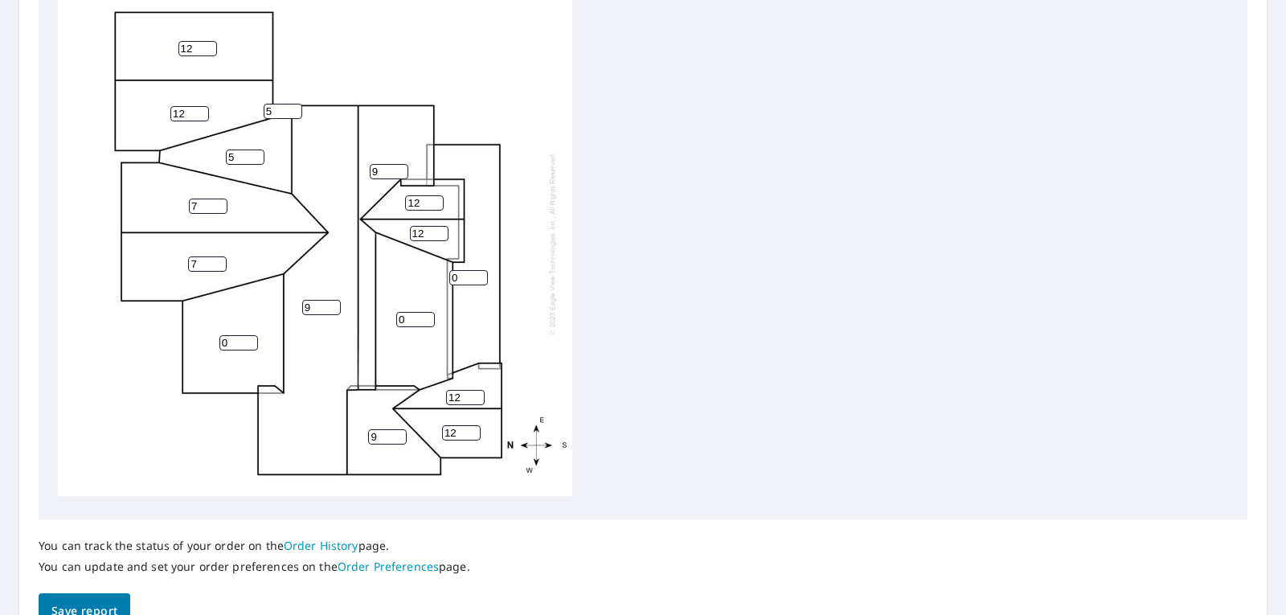
scroll to position [577, 0]
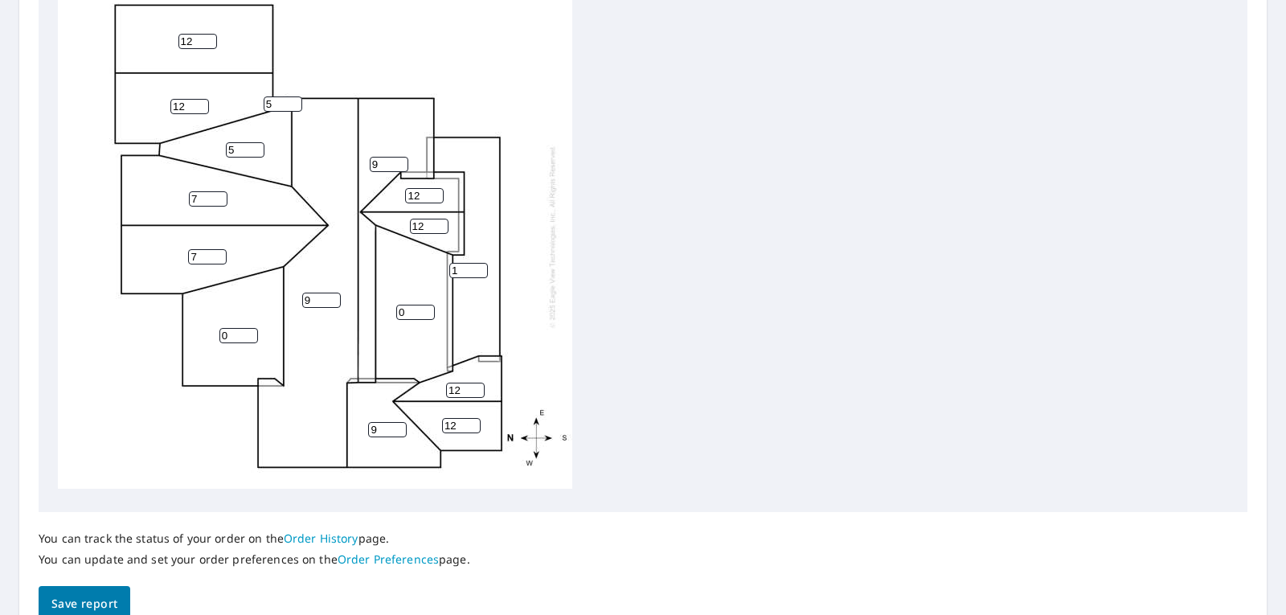
click at [480, 263] on input "1" at bounding box center [468, 270] width 39 height 15
click at [482, 263] on input "2" at bounding box center [468, 270] width 39 height 15
click at [482, 263] on input "3" at bounding box center [468, 270] width 39 height 15
click at [482, 263] on input "4" at bounding box center [468, 270] width 39 height 15
type input "5"
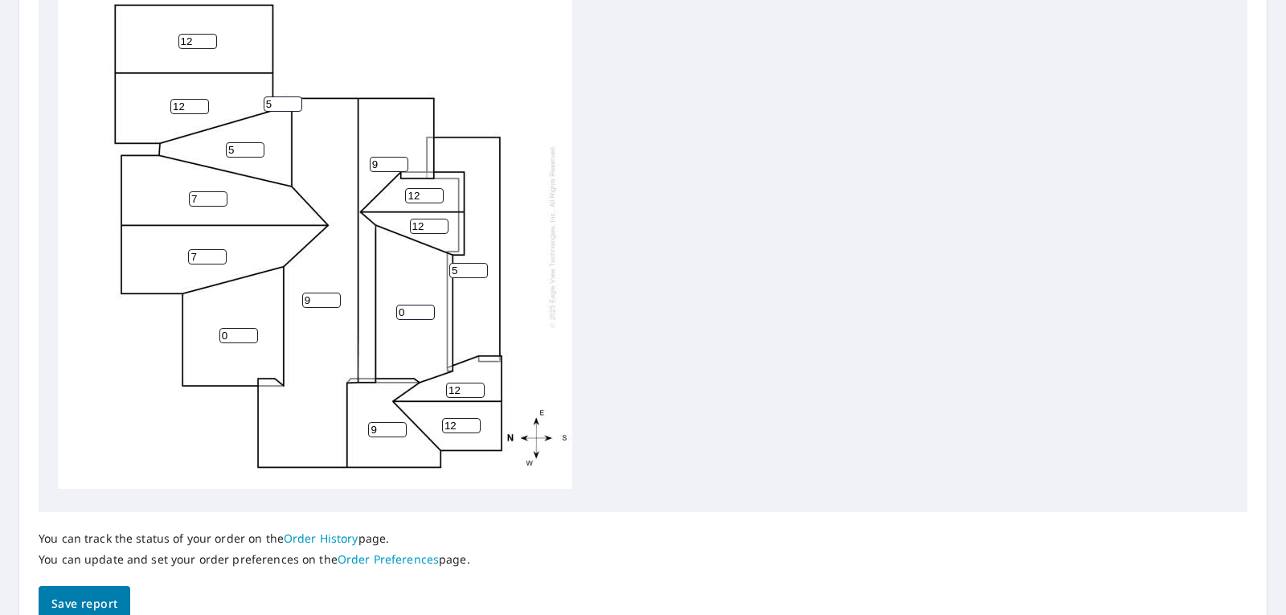
click at [482, 263] on input "5" at bounding box center [468, 270] width 39 height 15
click at [678, 348] on div "9 5 0 12 0 7 7 9 12 9 5 12 12 12 12 5" at bounding box center [643, 240] width 1170 height 505
click at [247, 328] on input "1" at bounding box center [238, 335] width 39 height 15
click at [252, 328] on input "1" at bounding box center [238, 335] width 39 height 15
click at [252, 328] on input "2" at bounding box center [238, 335] width 39 height 15
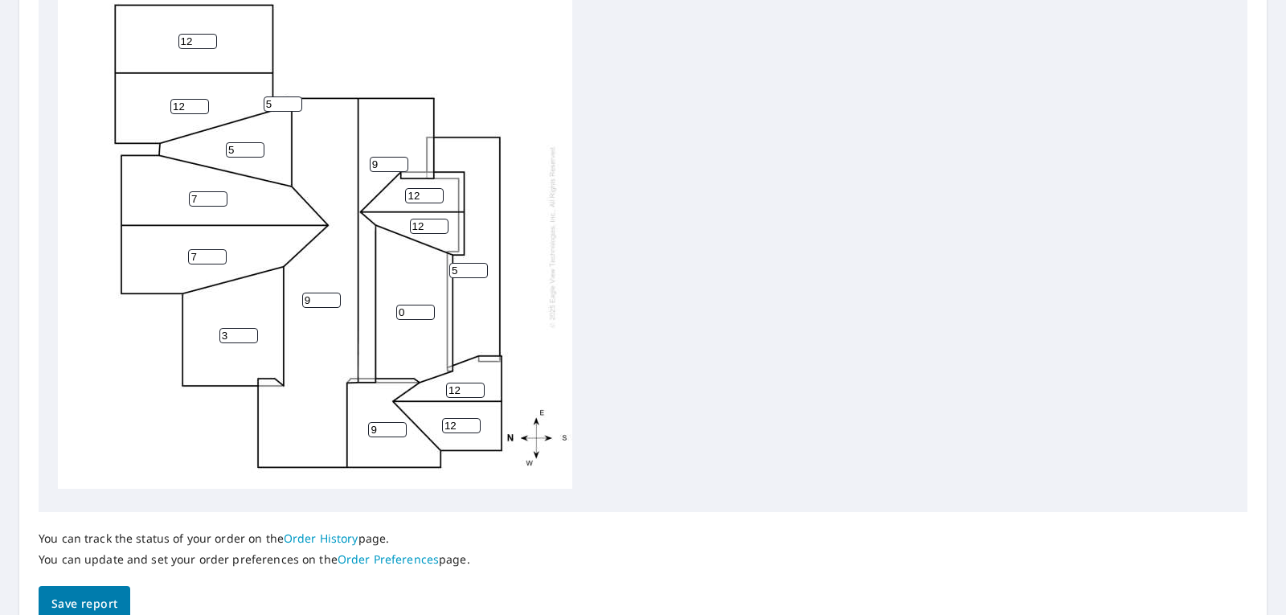
click at [252, 328] on input "3" at bounding box center [238, 335] width 39 height 15
click at [252, 328] on input "4" at bounding box center [238, 335] width 39 height 15
type input "5"
click at [252, 328] on input "5" at bounding box center [238, 335] width 39 height 15
click at [180, 418] on div "9 5 0 12 5 7 7 9 12 9 5 12 12 12 12 5" at bounding box center [315, 236] width 514 height 505
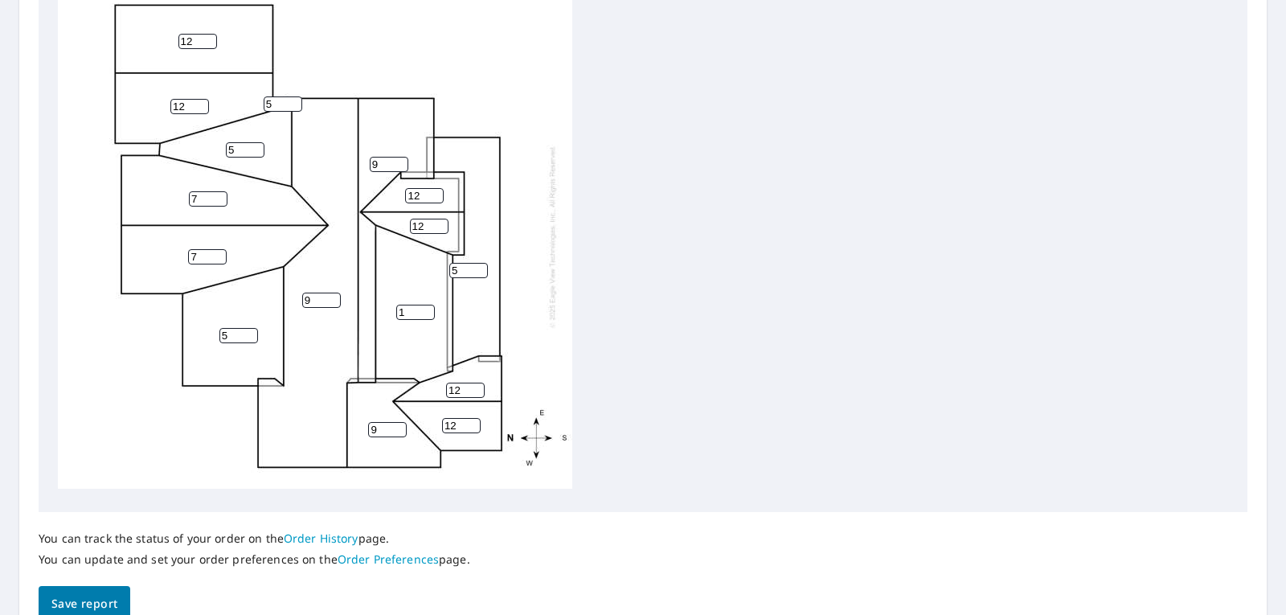
click at [427, 305] on input "1" at bounding box center [415, 312] width 39 height 15
click at [427, 305] on input "2" at bounding box center [415, 312] width 39 height 15
click at [427, 305] on input "3" at bounding box center [415, 312] width 39 height 15
click at [427, 305] on input "4" at bounding box center [415, 312] width 39 height 15
type input "5"
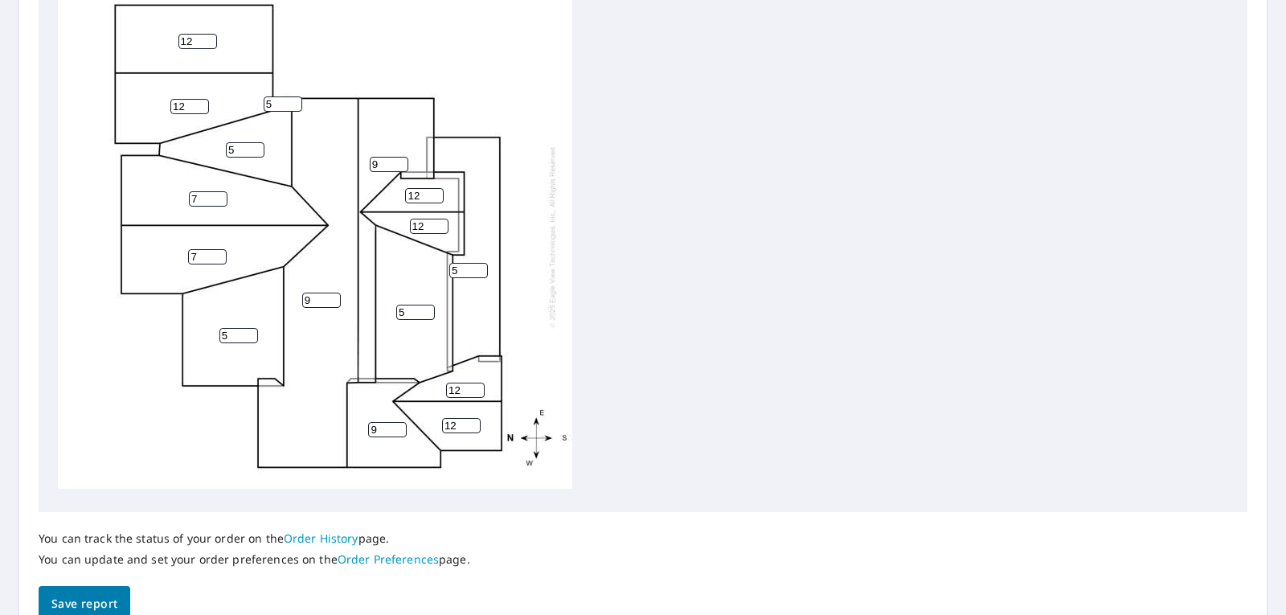
click at [427, 305] on input "5" at bounding box center [415, 312] width 39 height 15
click at [202, 465] on div "9 5 5 12 5 7 7 9 12 9 5 12 12 12 12 5" at bounding box center [315, 236] width 514 height 505
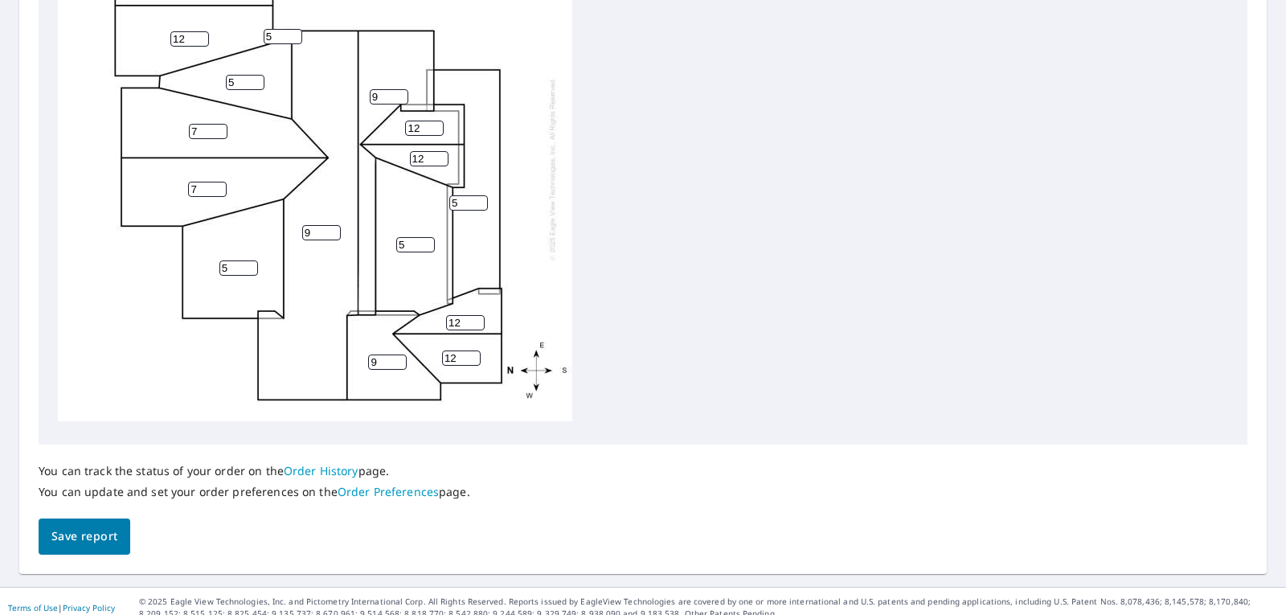
scroll to position [658, 0]
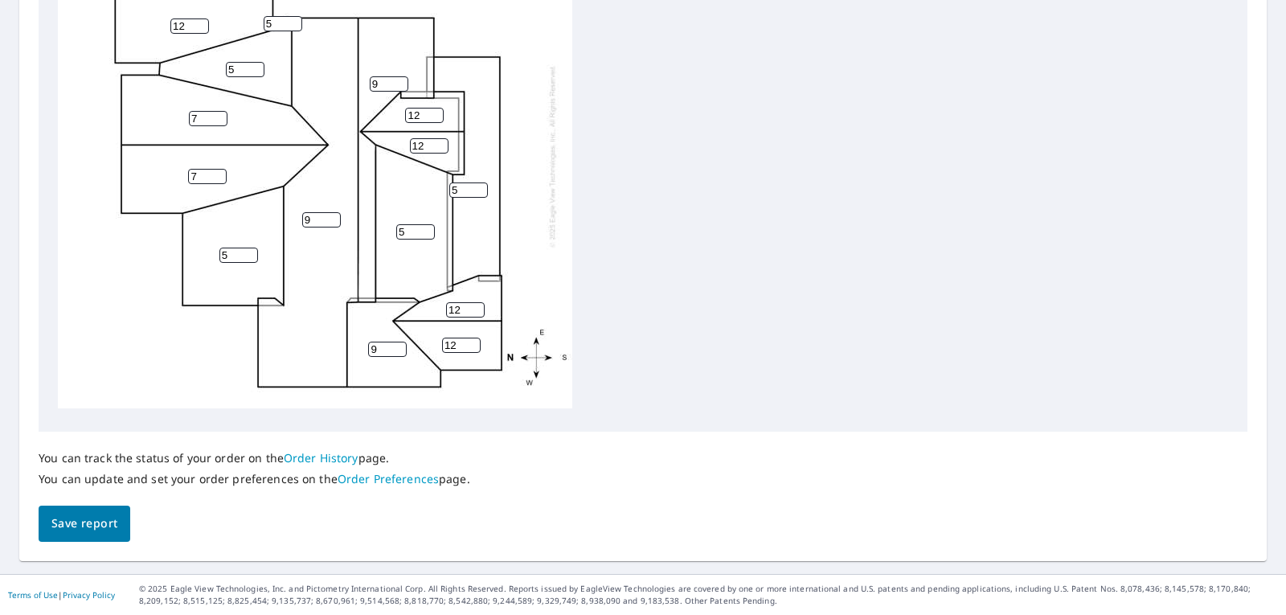
click at [88, 527] on span "Save report" at bounding box center [84, 524] width 66 height 20
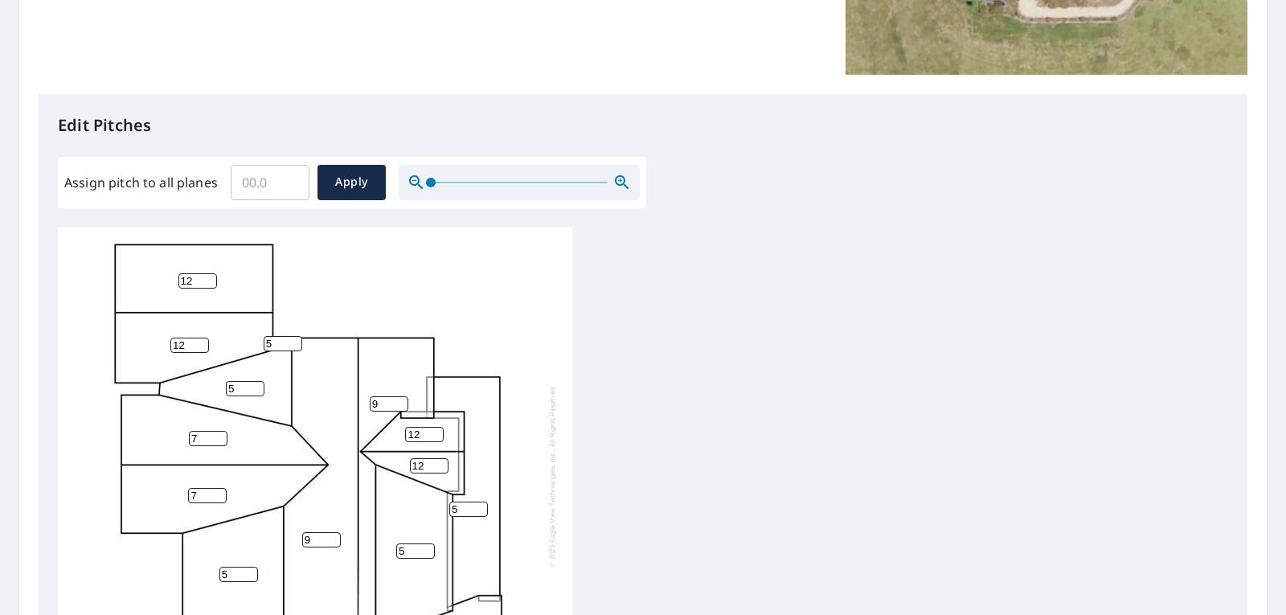
scroll to position [482, 0]
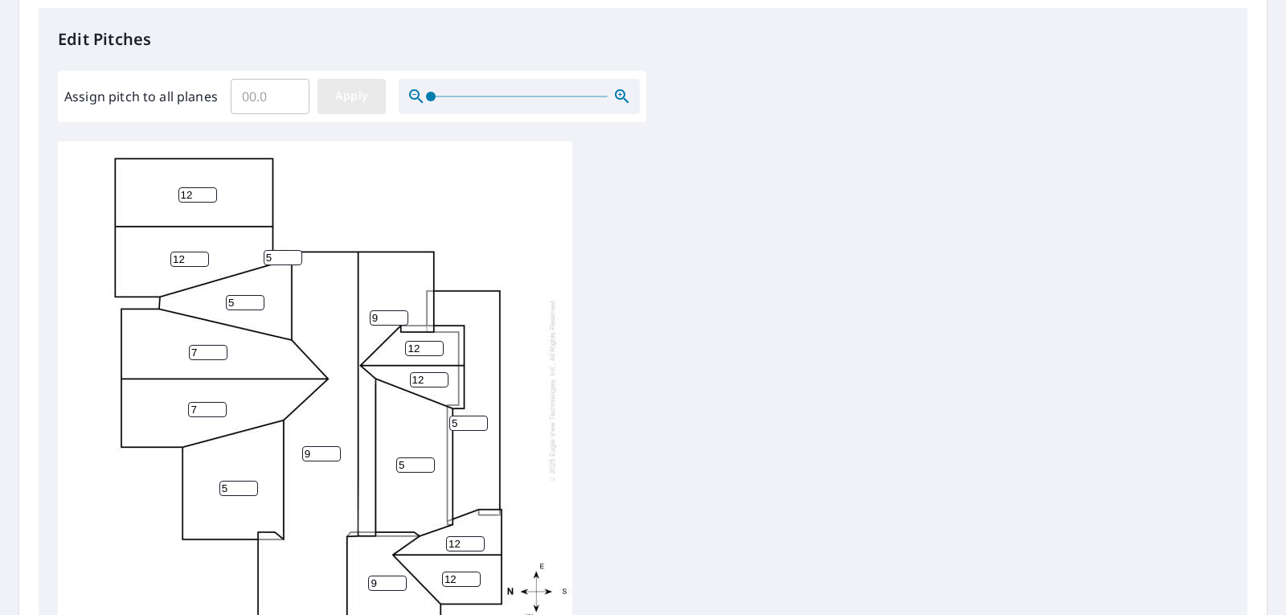
click at [354, 102] on span "Apply" at bounding box center [351, 96] width 43 height 20
click at [364, 97] on span "Apply" at bounding box center [351, 96] width 43 height 20
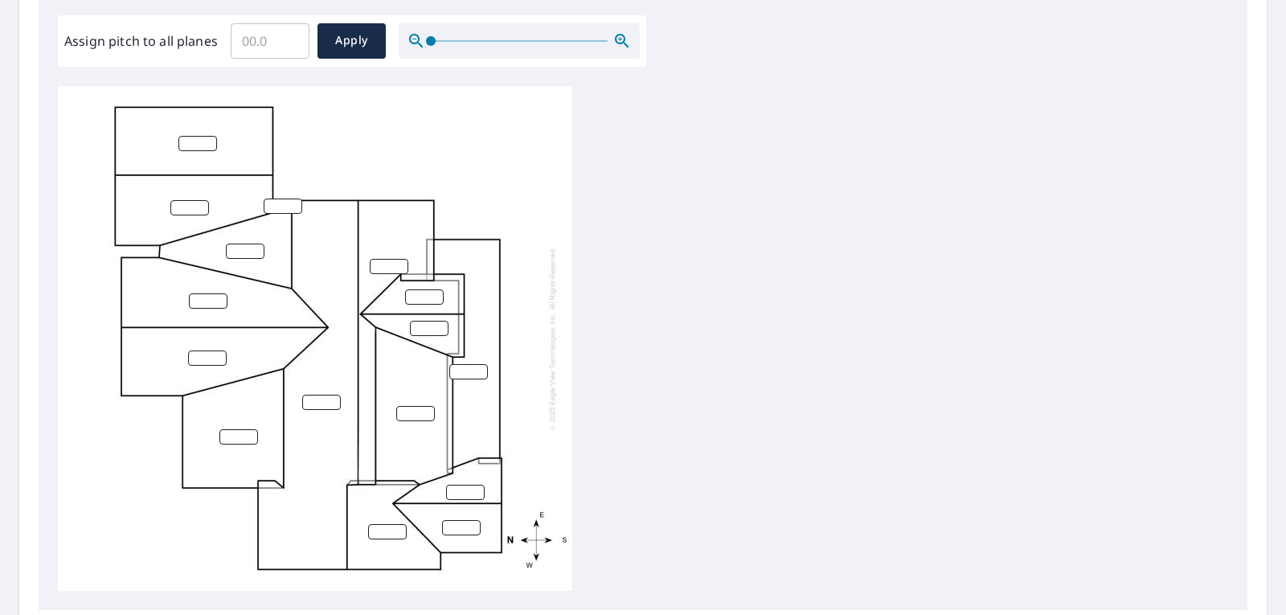
scroll to position [322, 0]
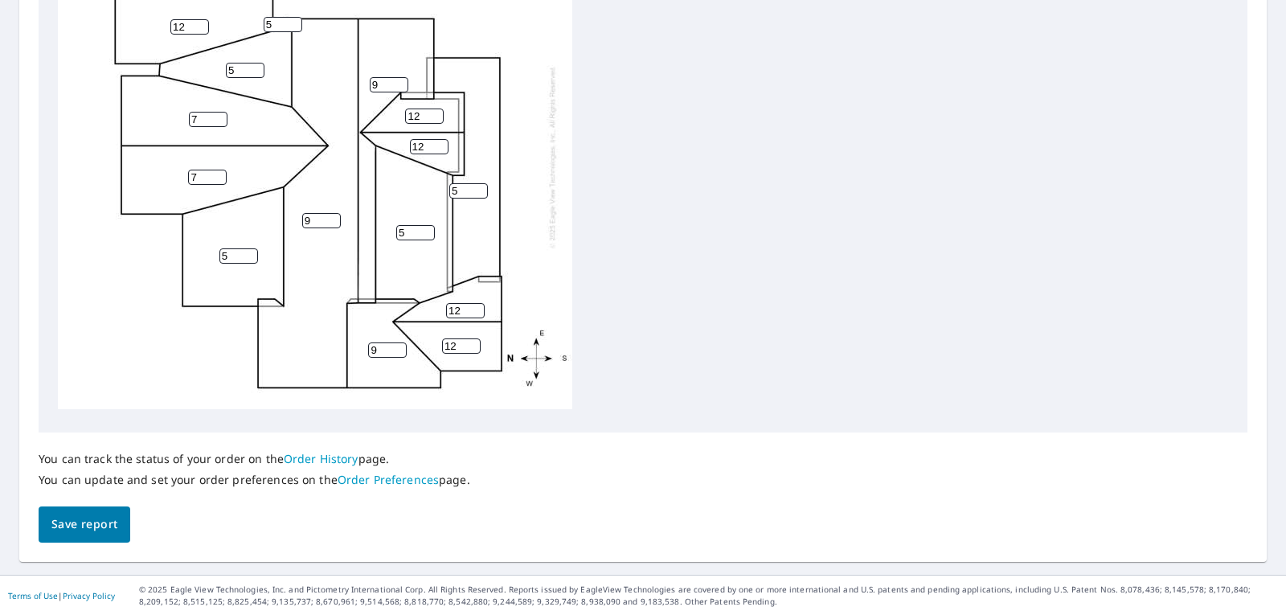
scroll to position [658, 0]
click at [78, 526] on span "Save report" at bounding box center [84, 524] width 66 height 20
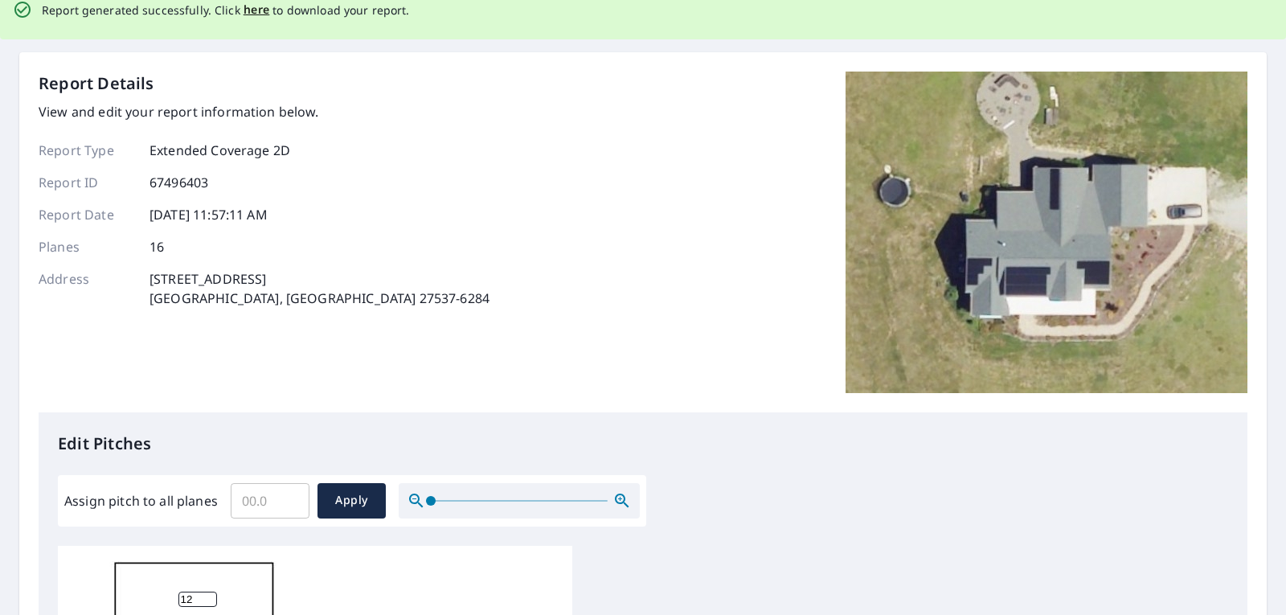
scroll to position [0, 0]
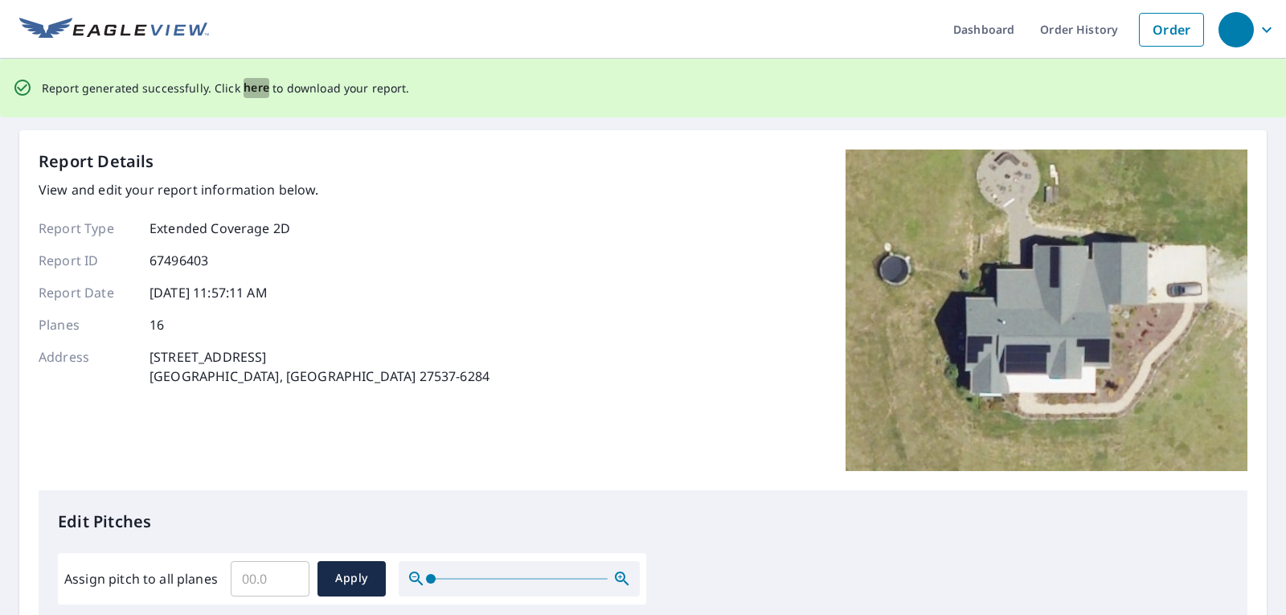
click at [252, 89] on span "here" at bounding box center [257, 88] width 27 height 20
